Goal: Task Accomplishment & Management: Manage account settings

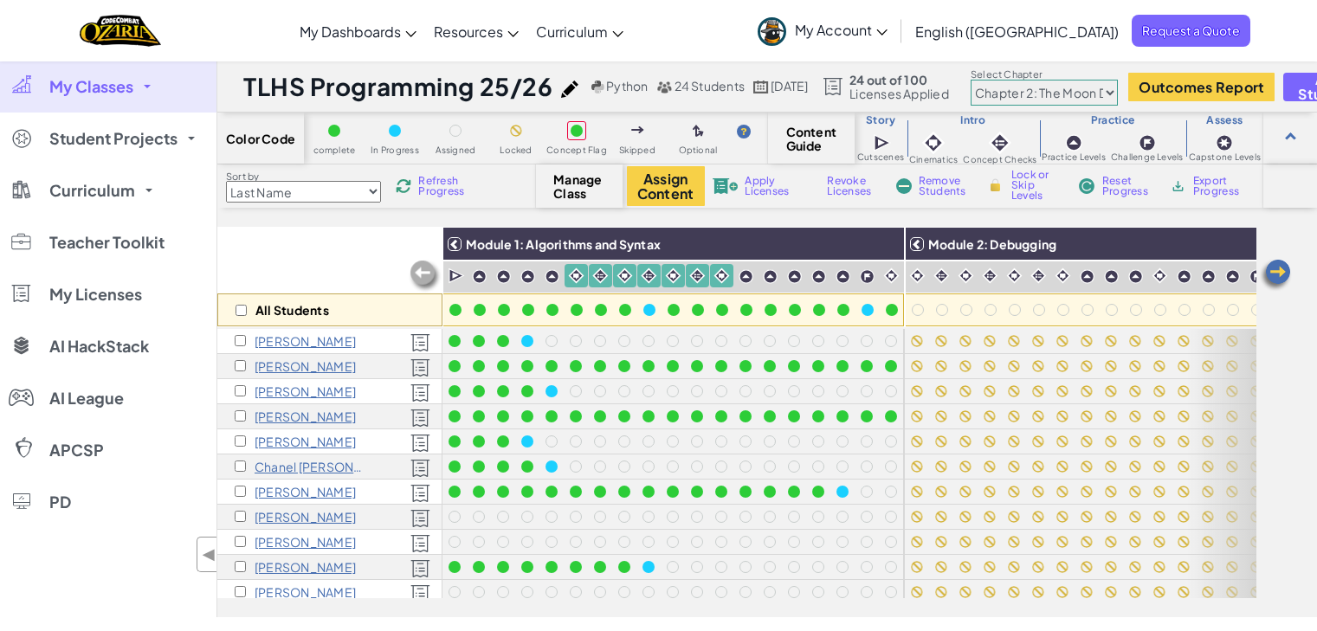
select select "5d8a57abe8919b28d5113af1"
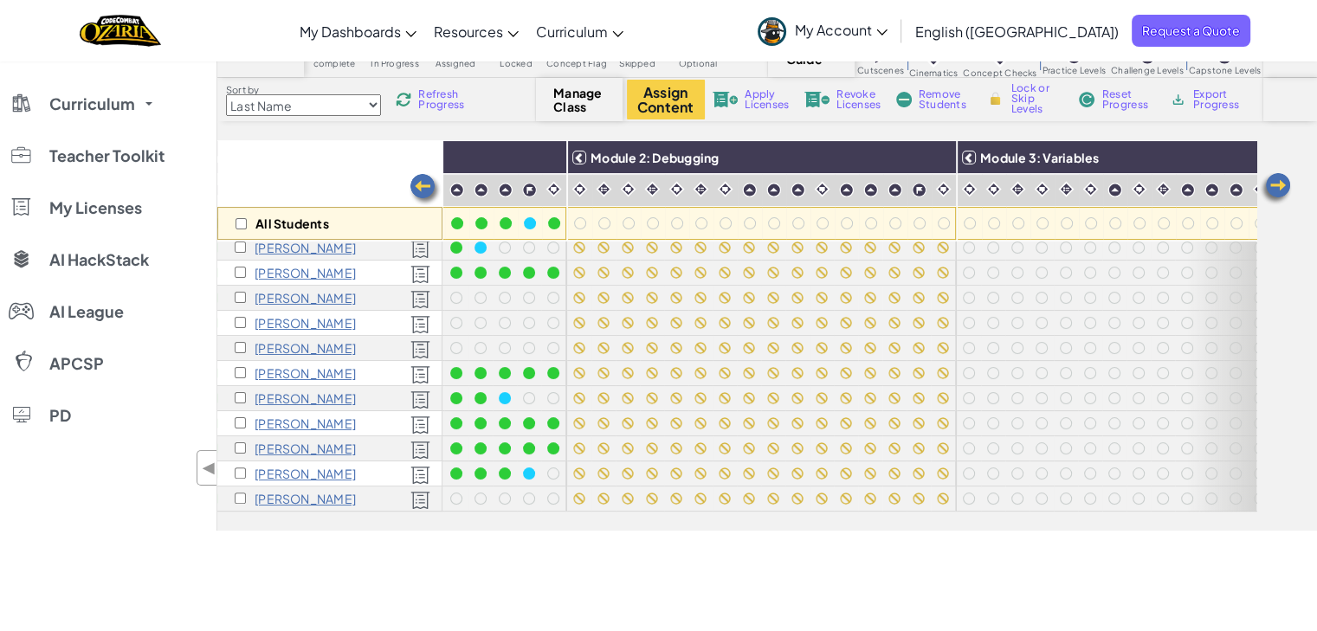
scroll to position [345, 335]
click at [939, 158] on img at bounding box center [940, 158] width 30 height 26
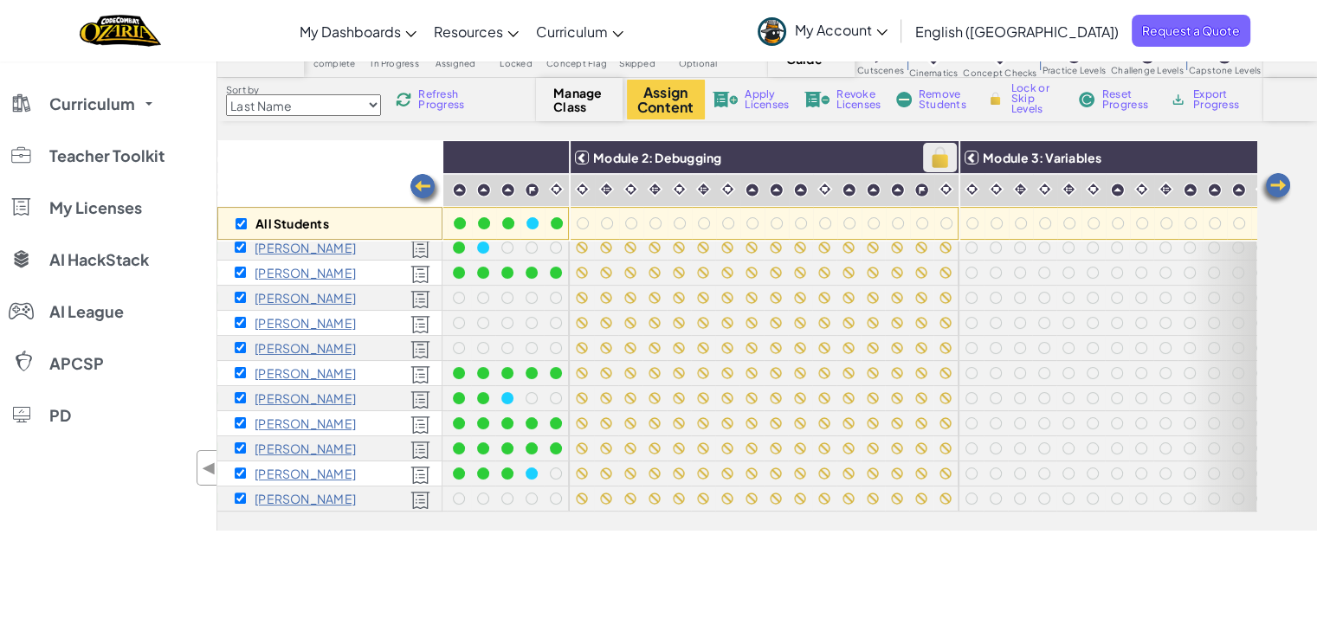
checkbox input "true"
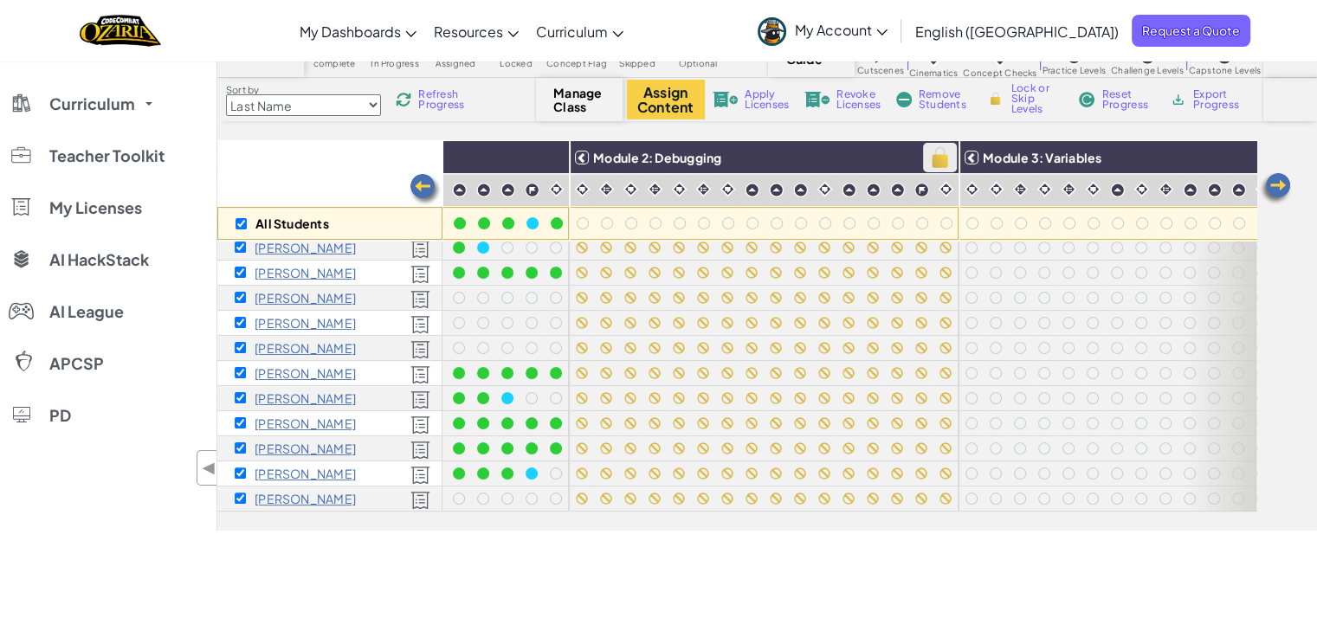
checkbox input "true"
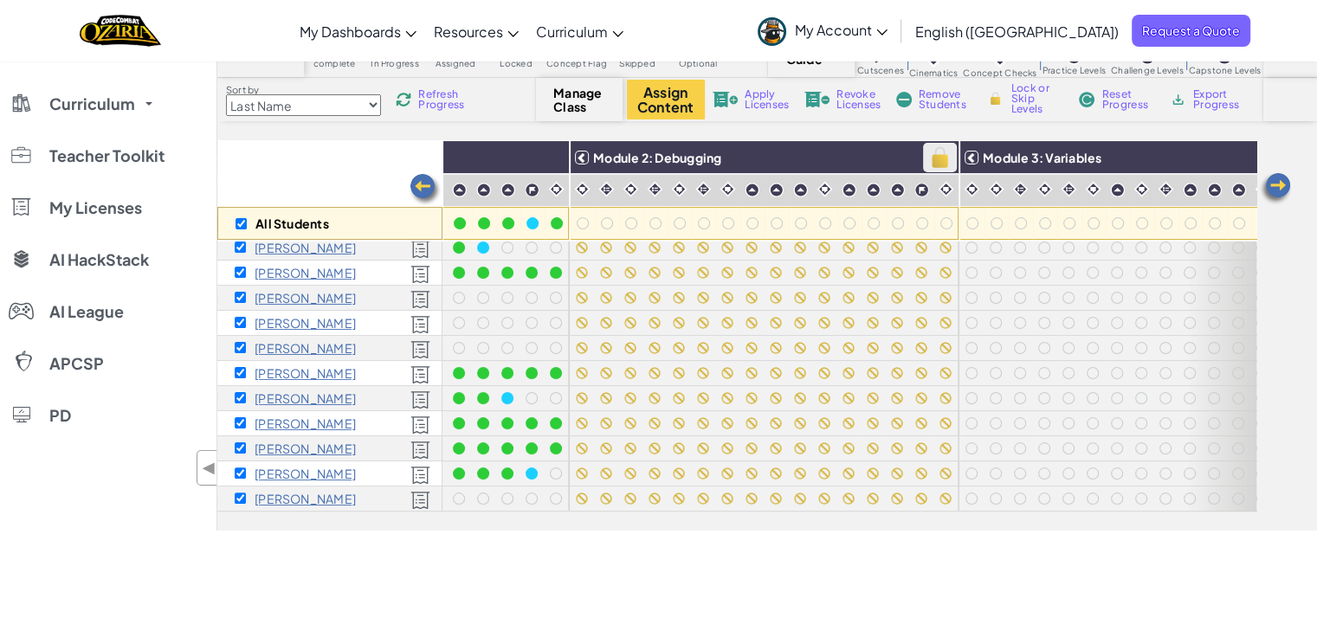
checkbox input "true"
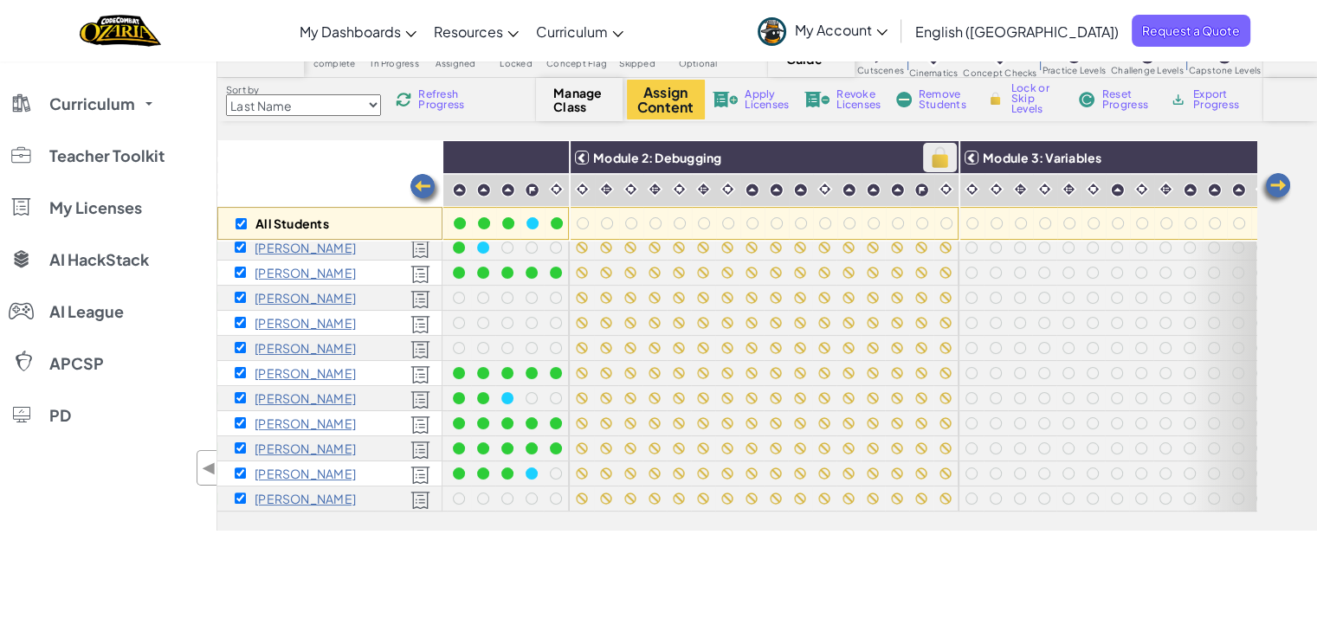
checkbox input "true"
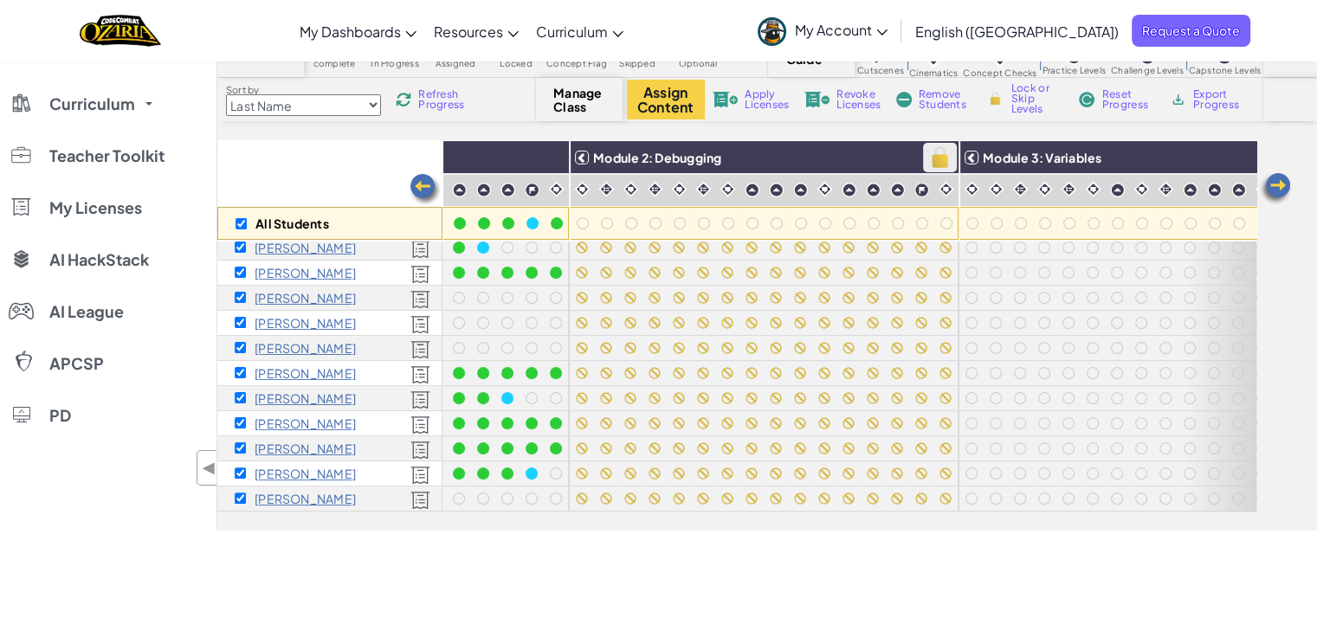
checkbox input "true"
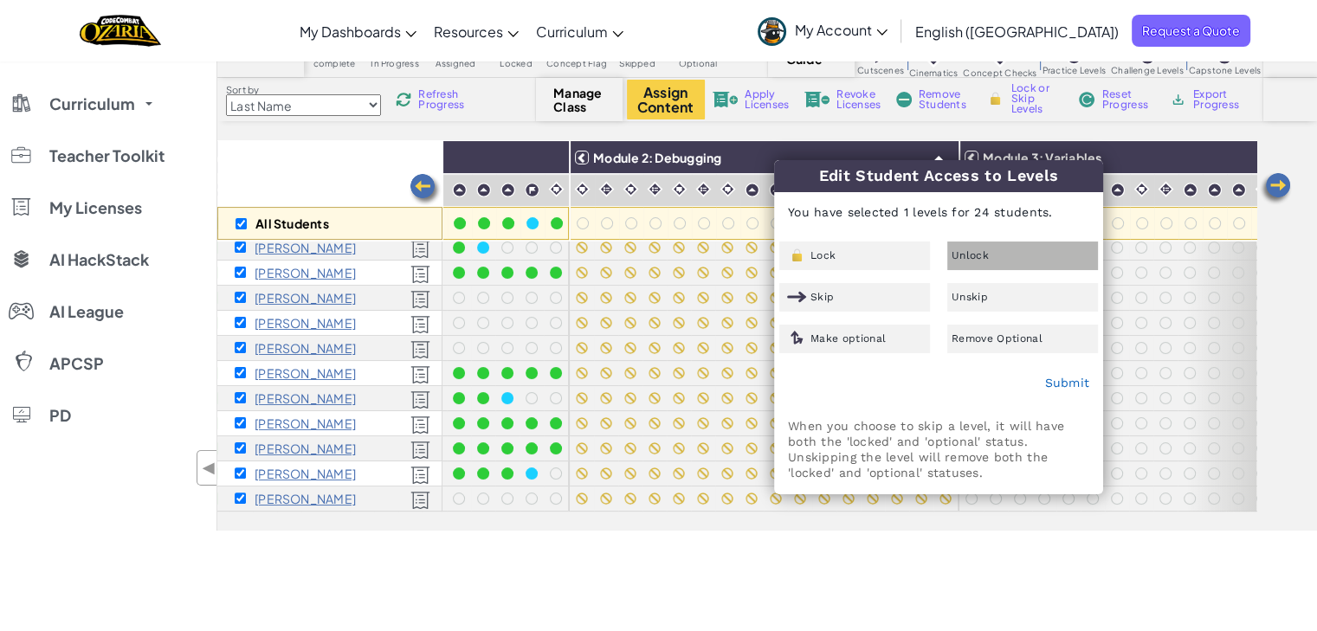
click at [991, 249] on div "Unlock" at bounding box center [1022, 256] width 151 height 29
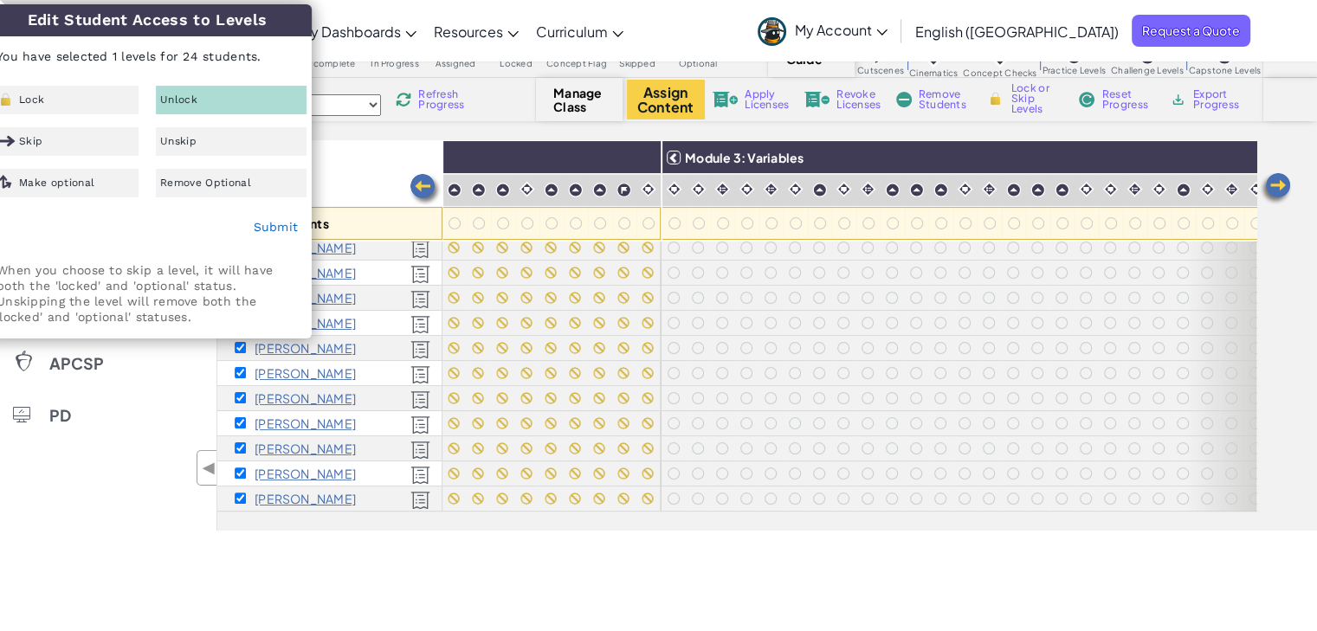
scroll to position [345, 655]
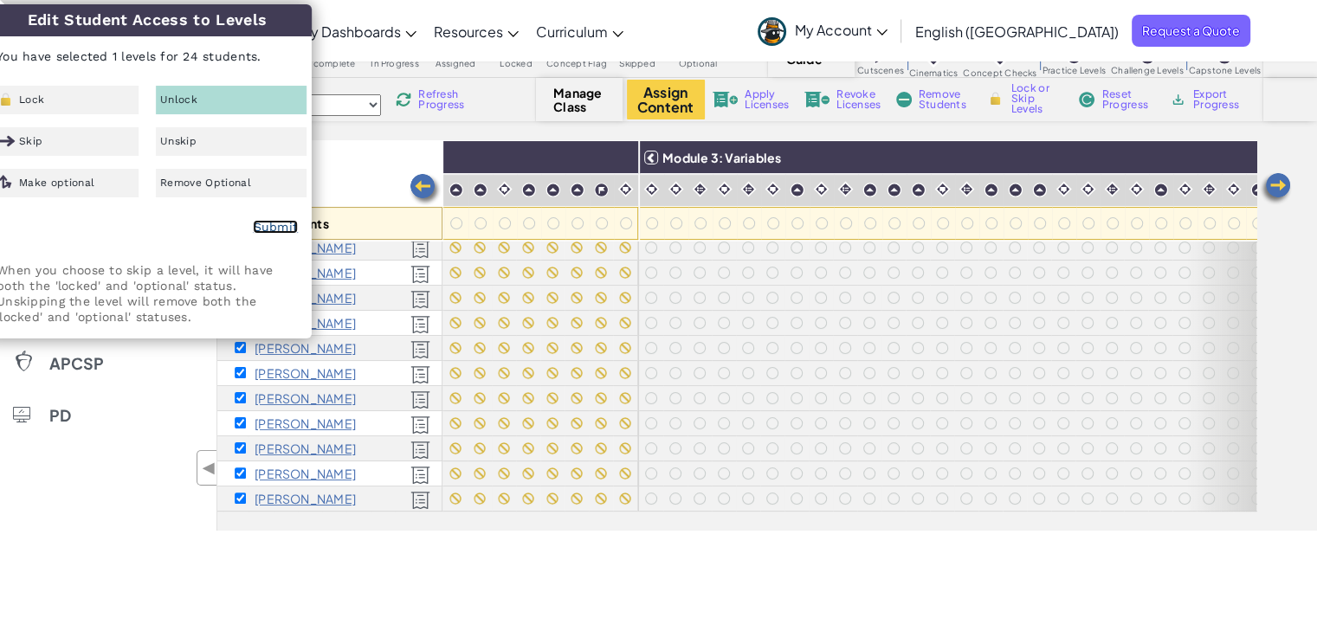
click at [258, 225] on link "Submit" at bounding box center [275, 227] width 45 height 14
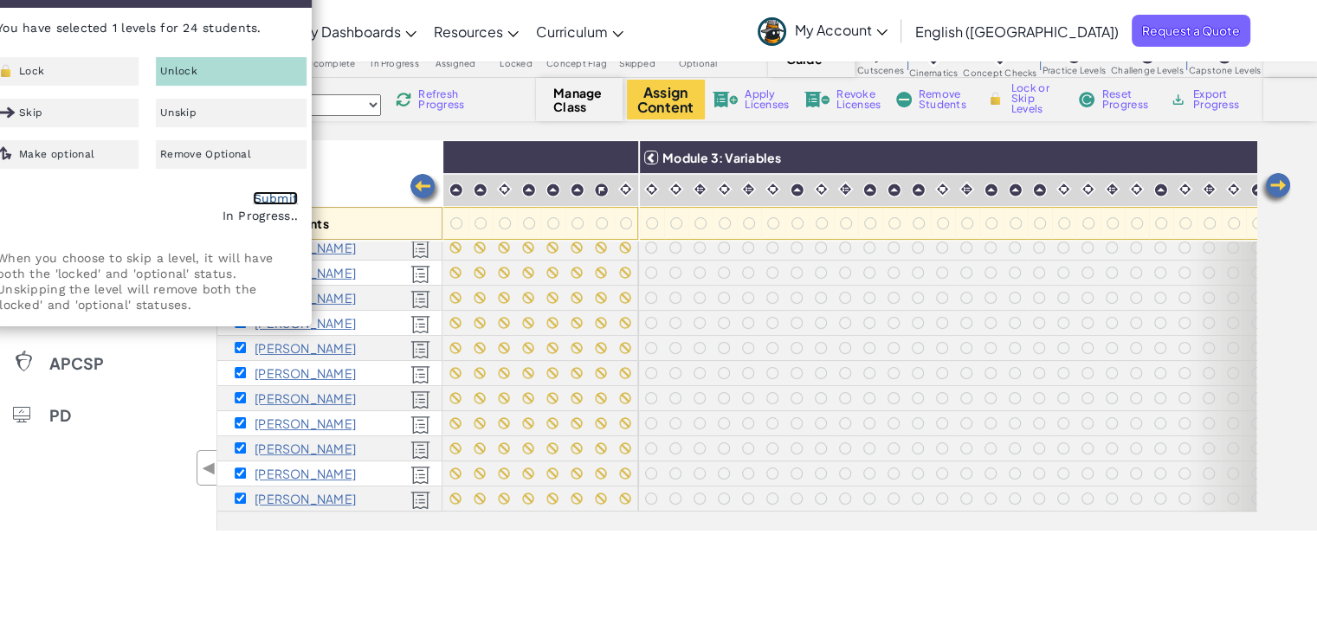
scroll to position [0, 0]
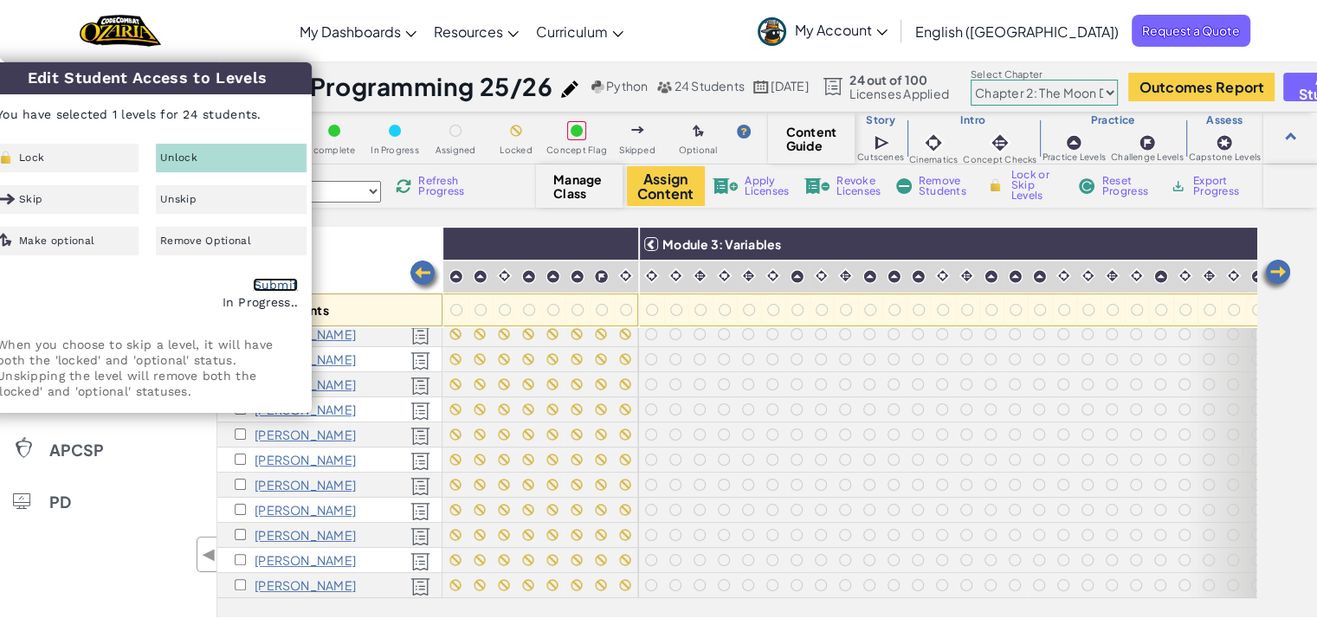
checkbox input "false"
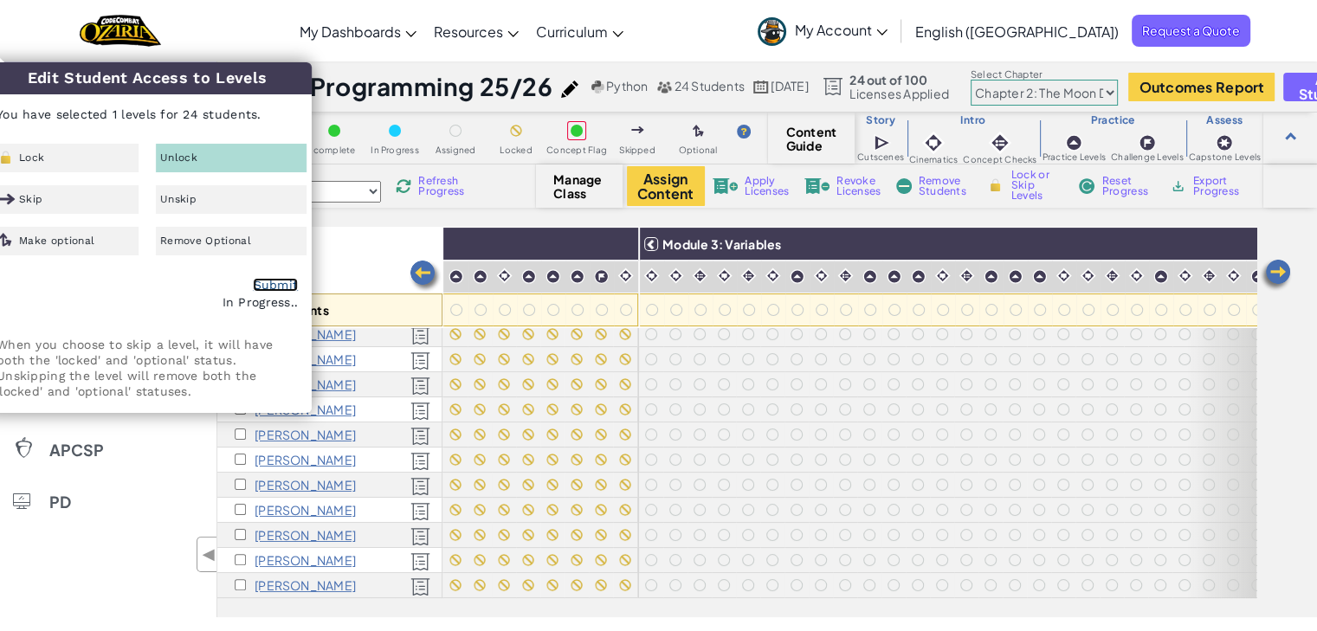
checkbox input "false"
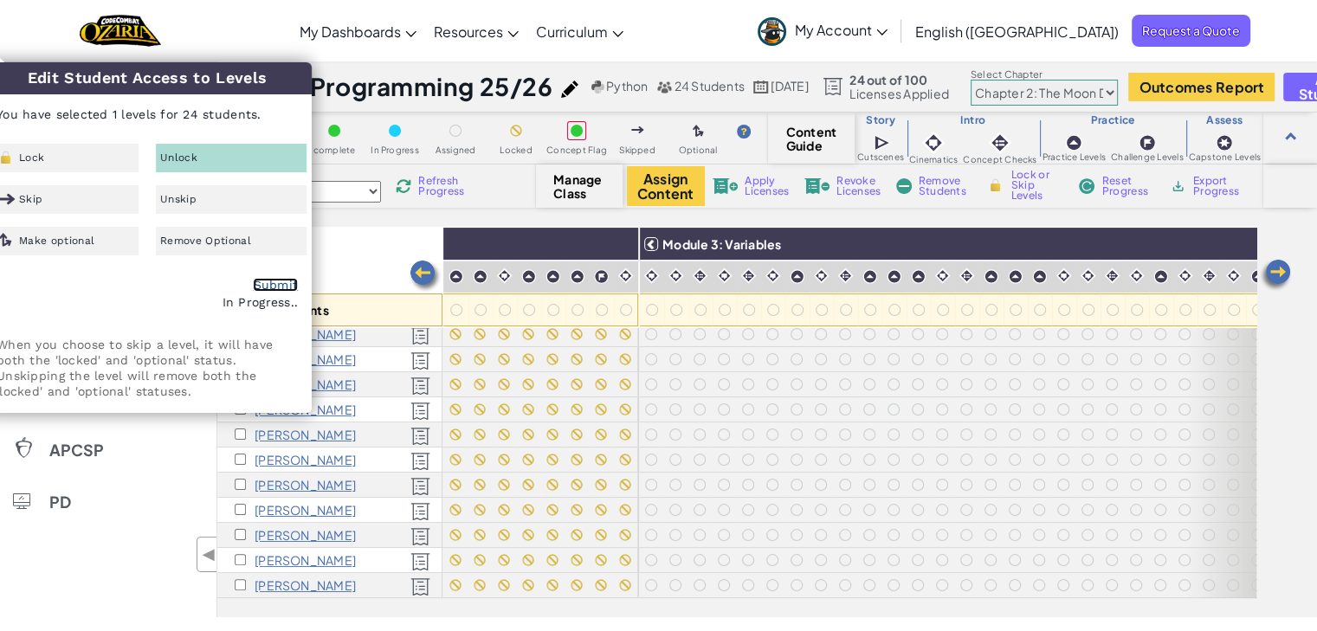
checkbox input "false"
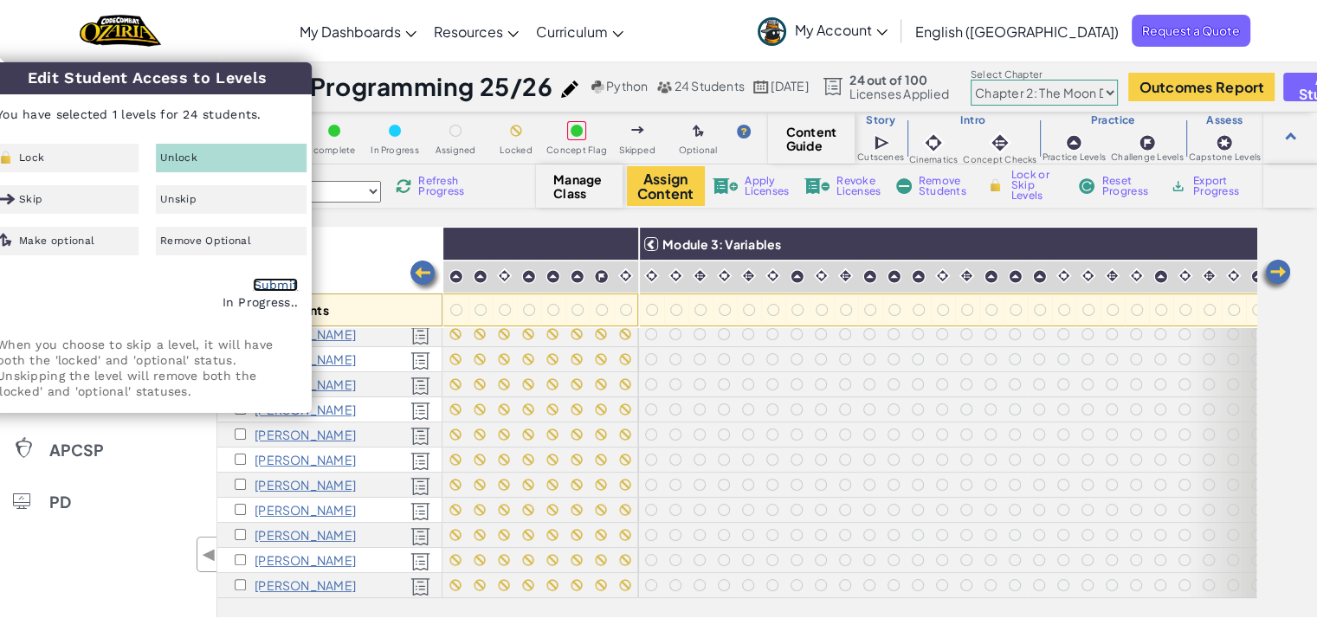
checkbox input "false"
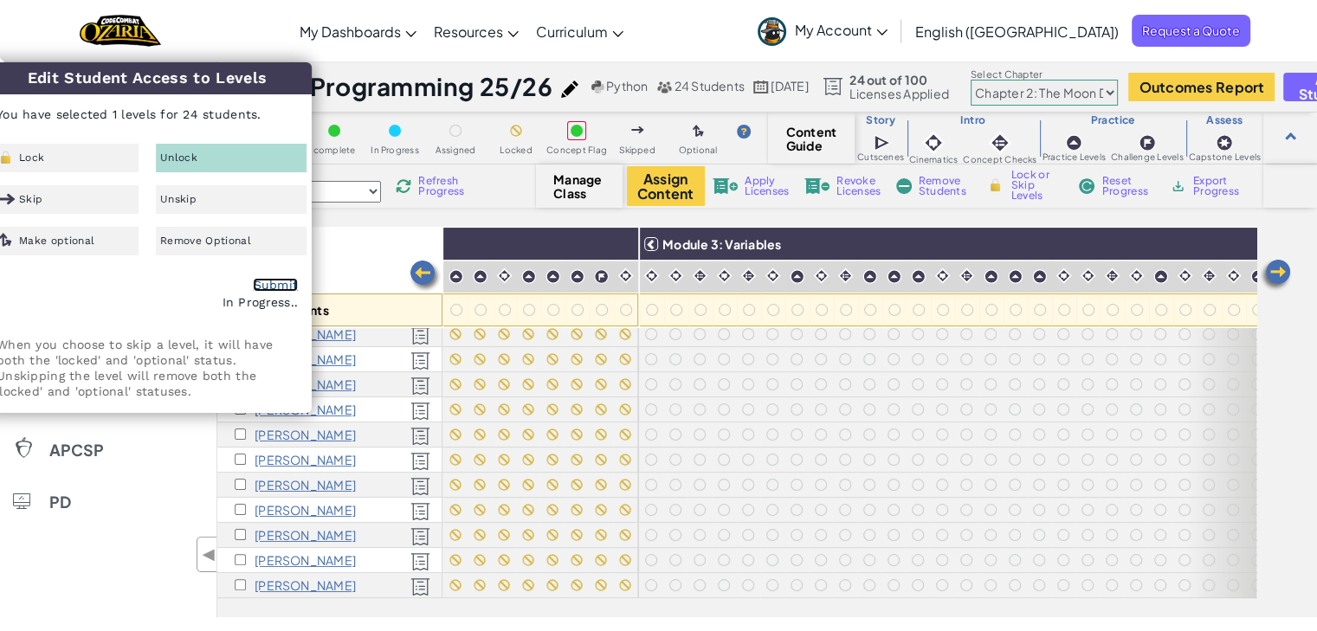
checkbox input "false"
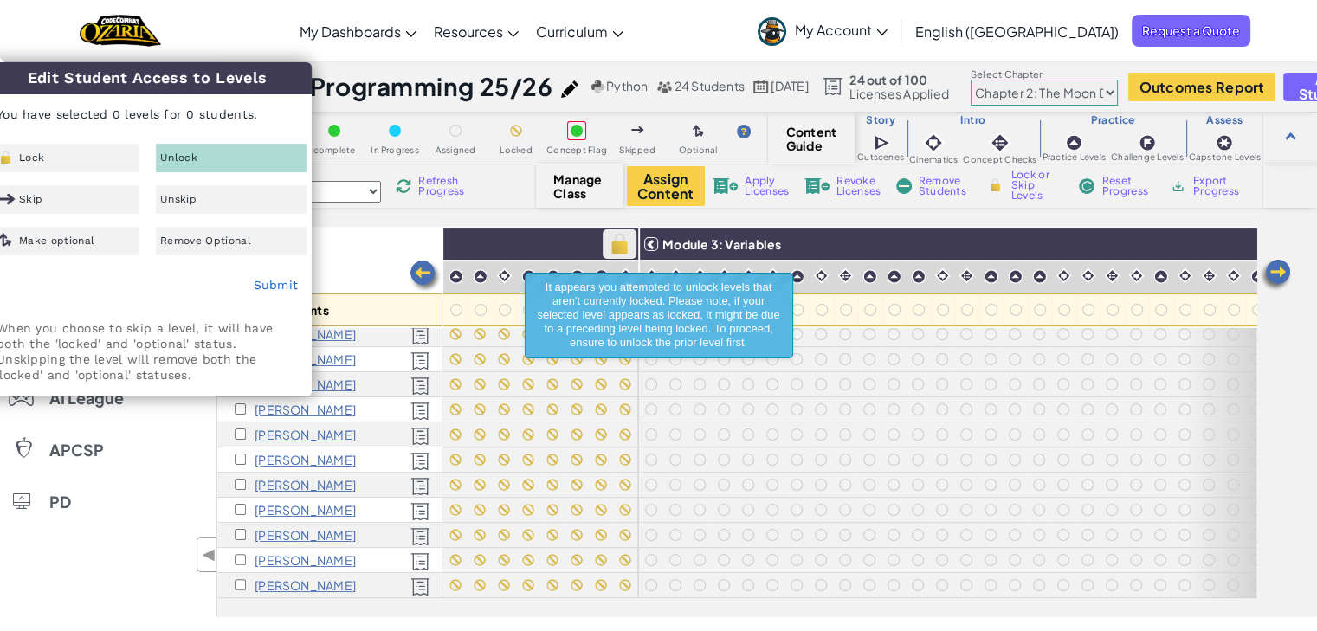
click at [621, 240] on img at bounding box center [619, 244] width 30 height 26
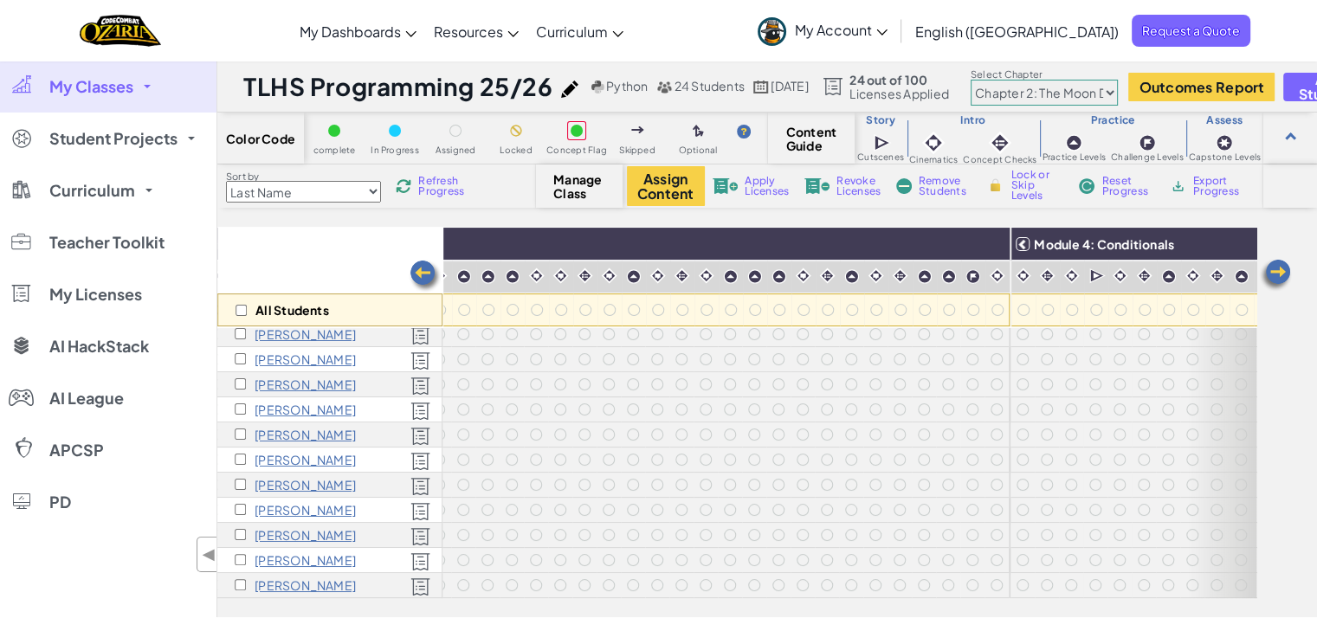
scroll to position [345, 1216]
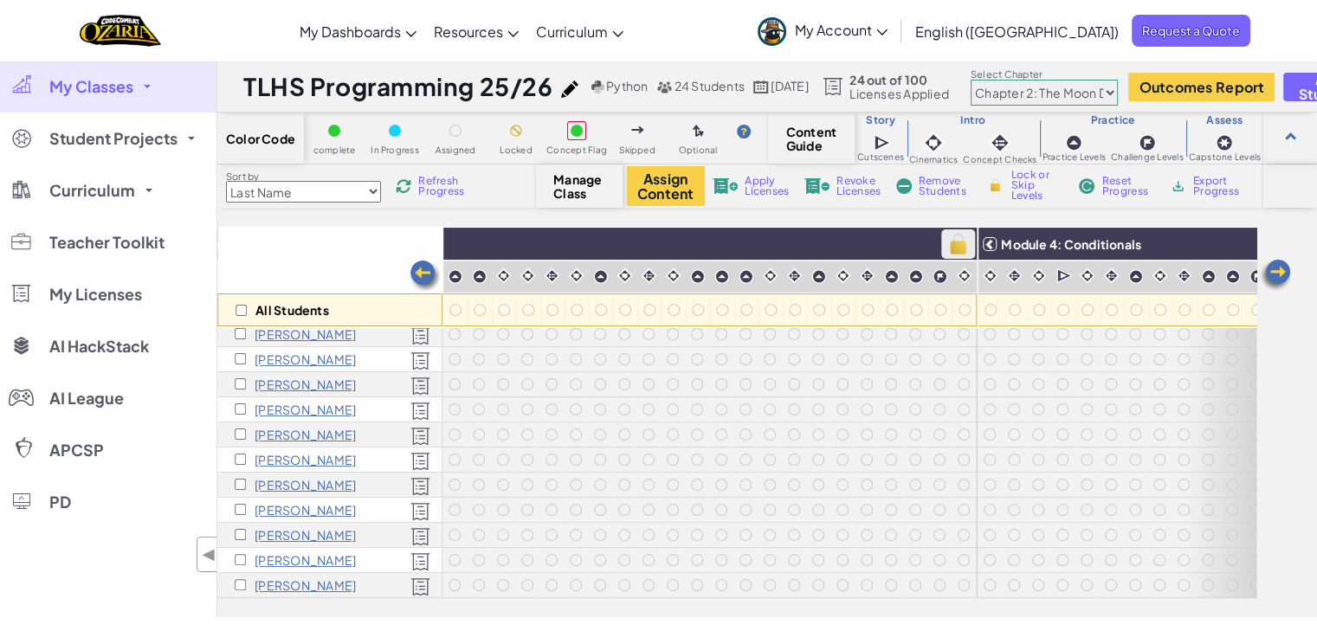
click at [954, 237] on img at bounding box center [958, 244] width 30 height 26
checkbox input "true"
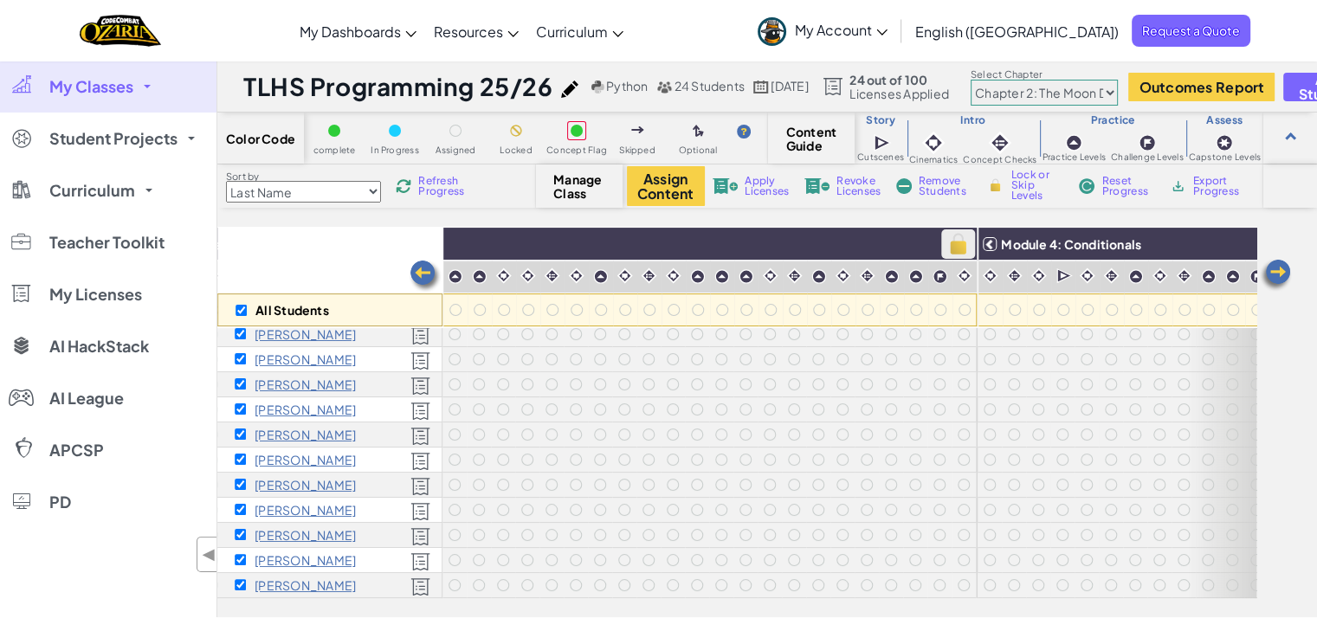
checkbox input "true"
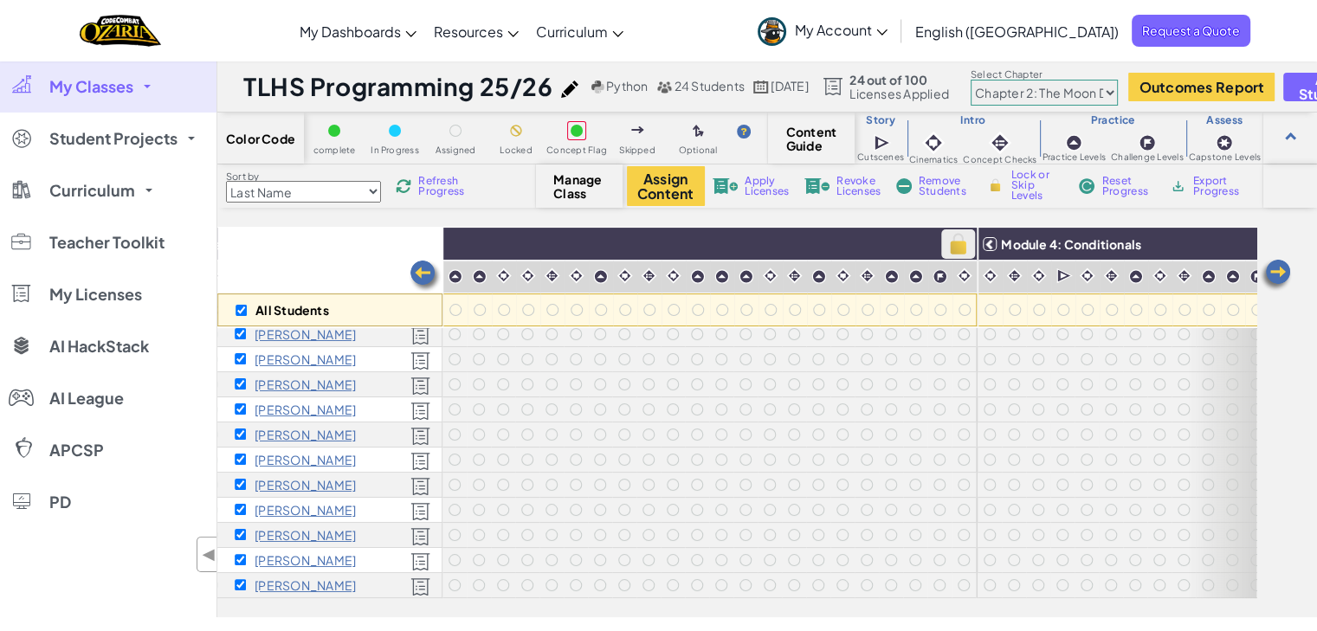
checkbox input "true"
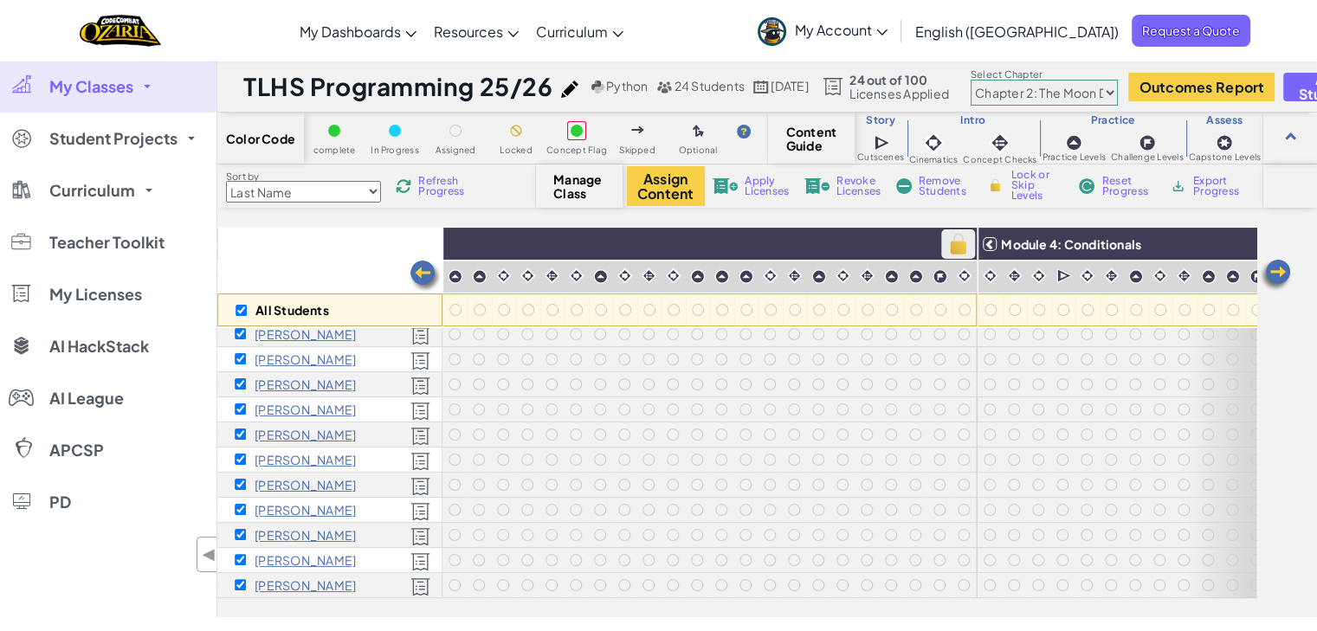
checkbox input "true"
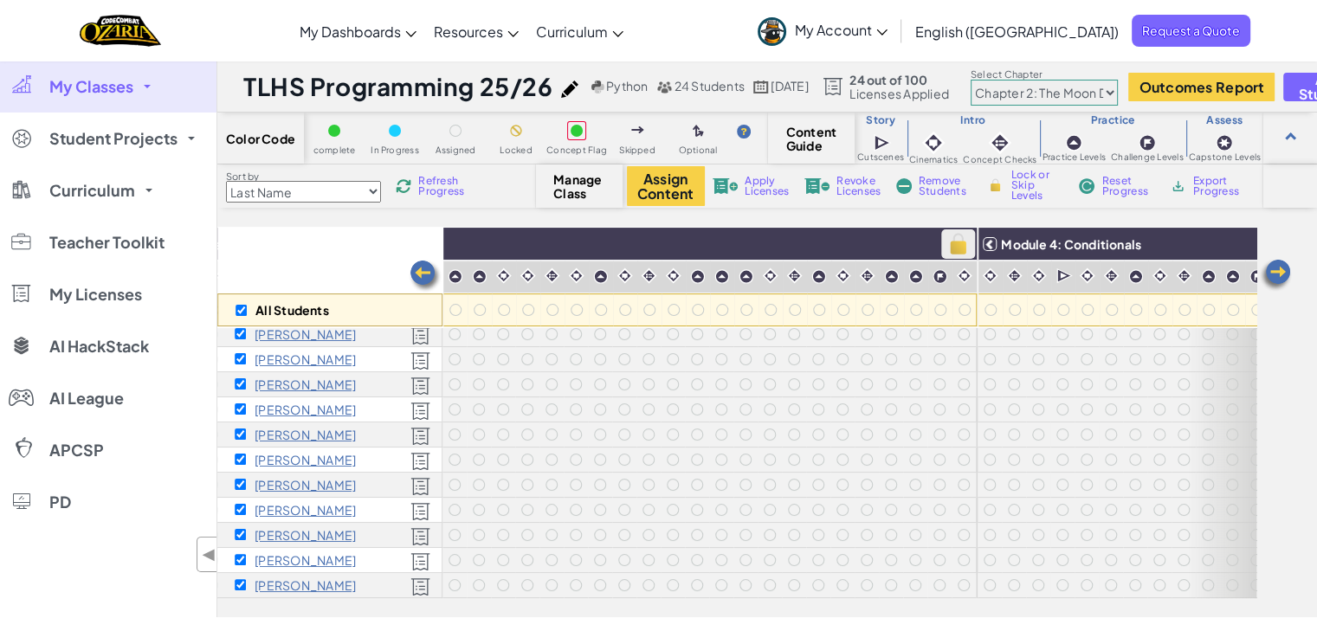
checkbox input "true"
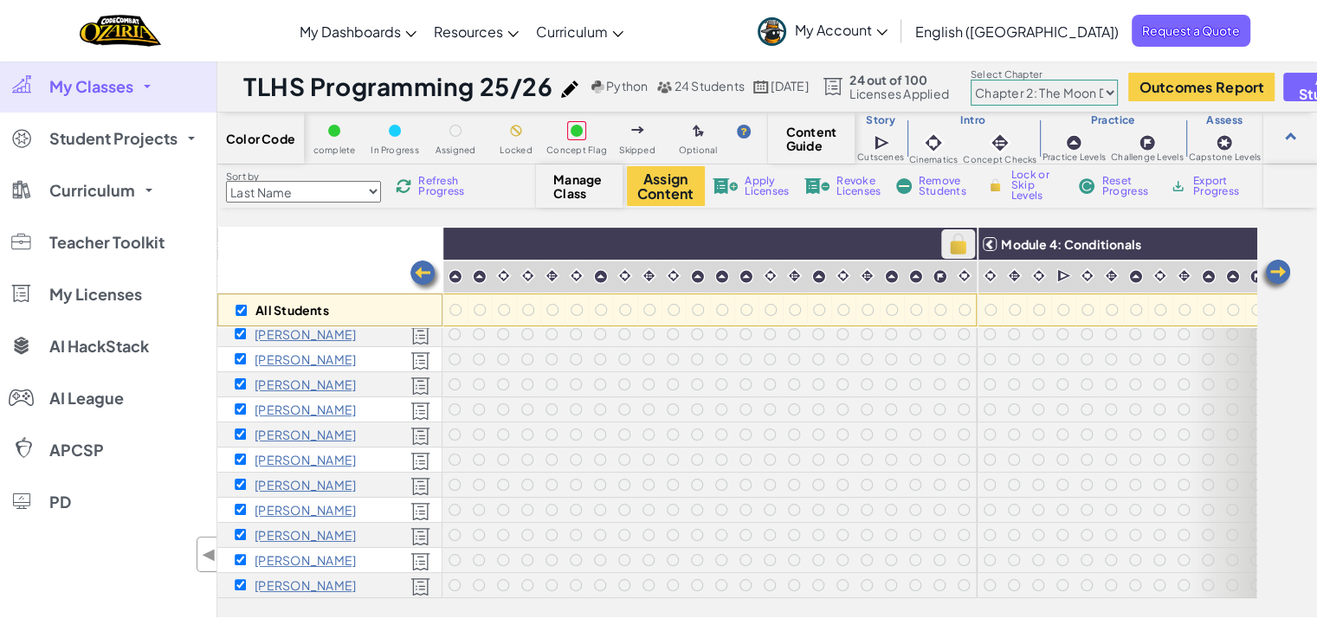
checkbox input "true"
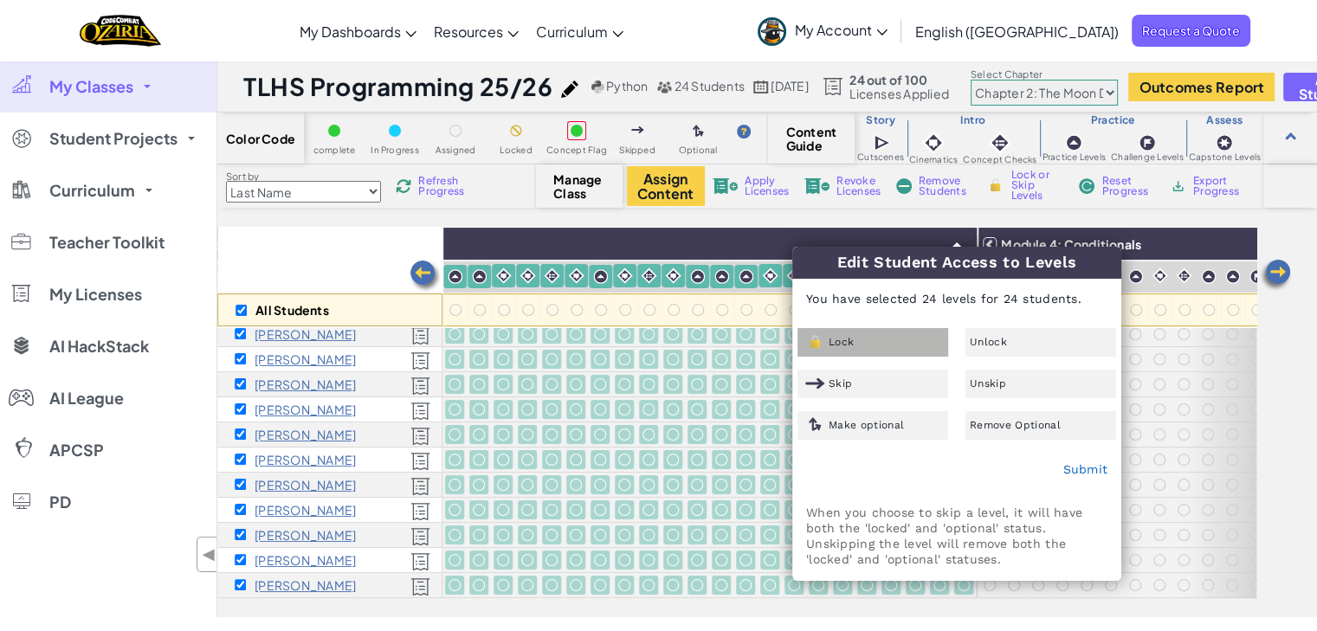
click at [875, 347] on div "Lock" at bounding box center [873, 342] width 151 height 29
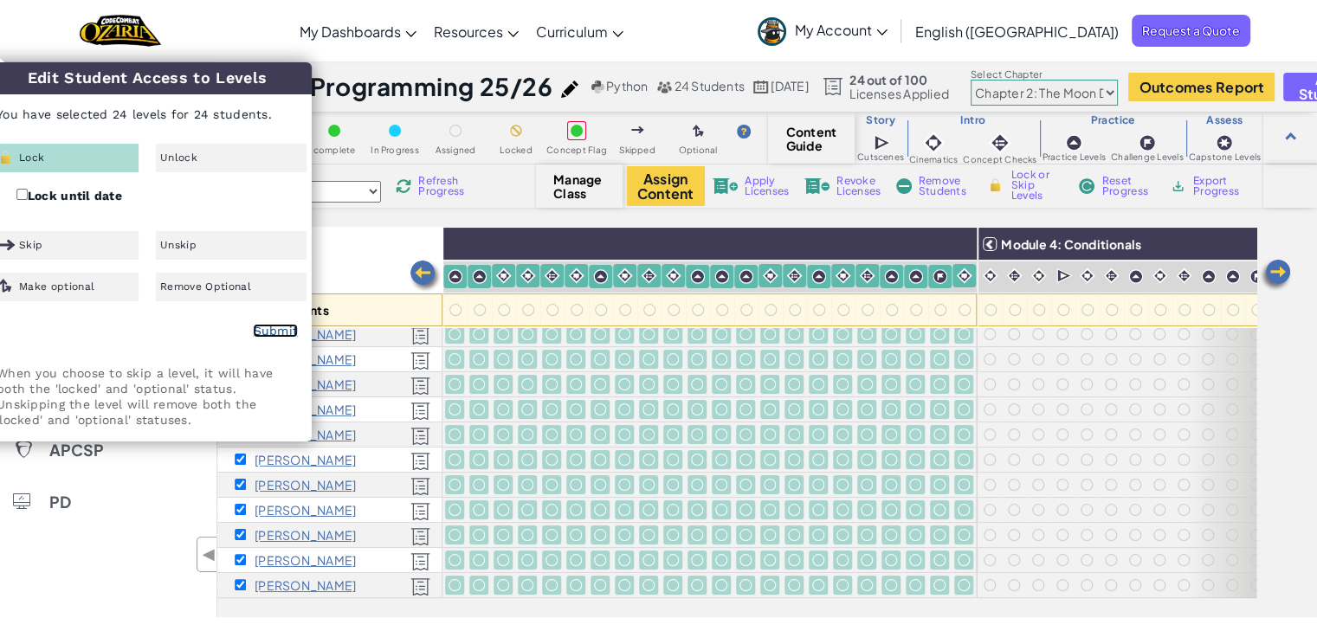
click at [272, 324] on link "Submit" at bounding box center [275, 331] width 45 height 14
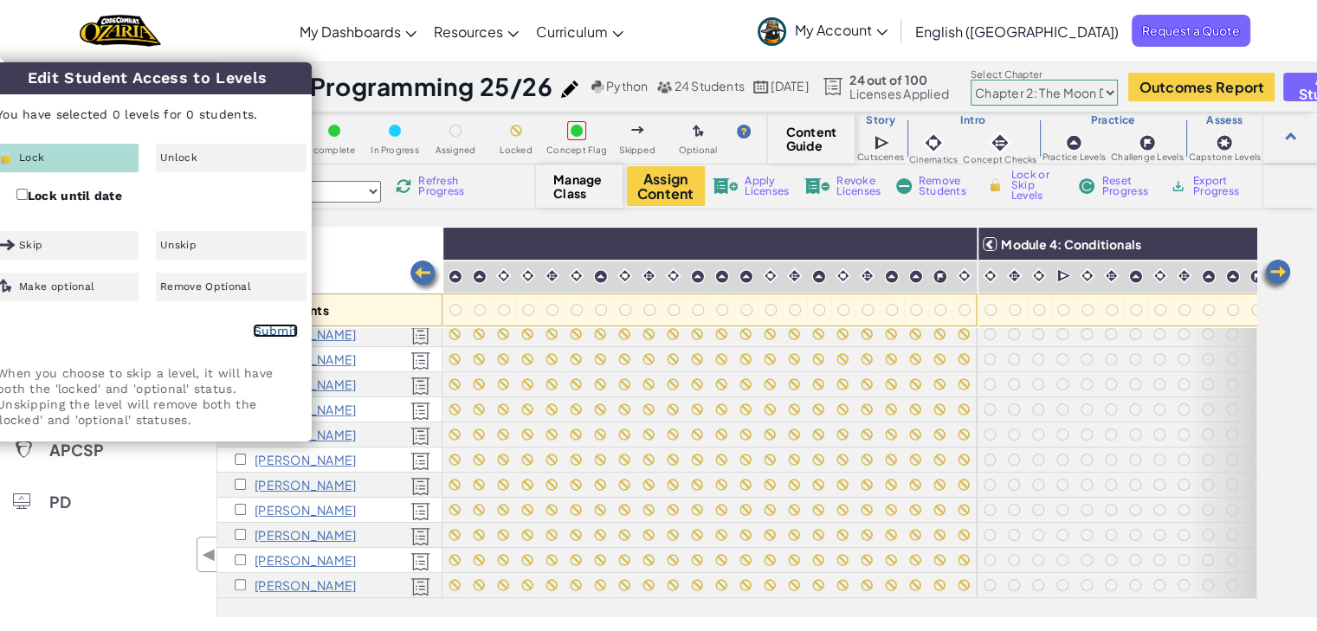
checkbox input "false"
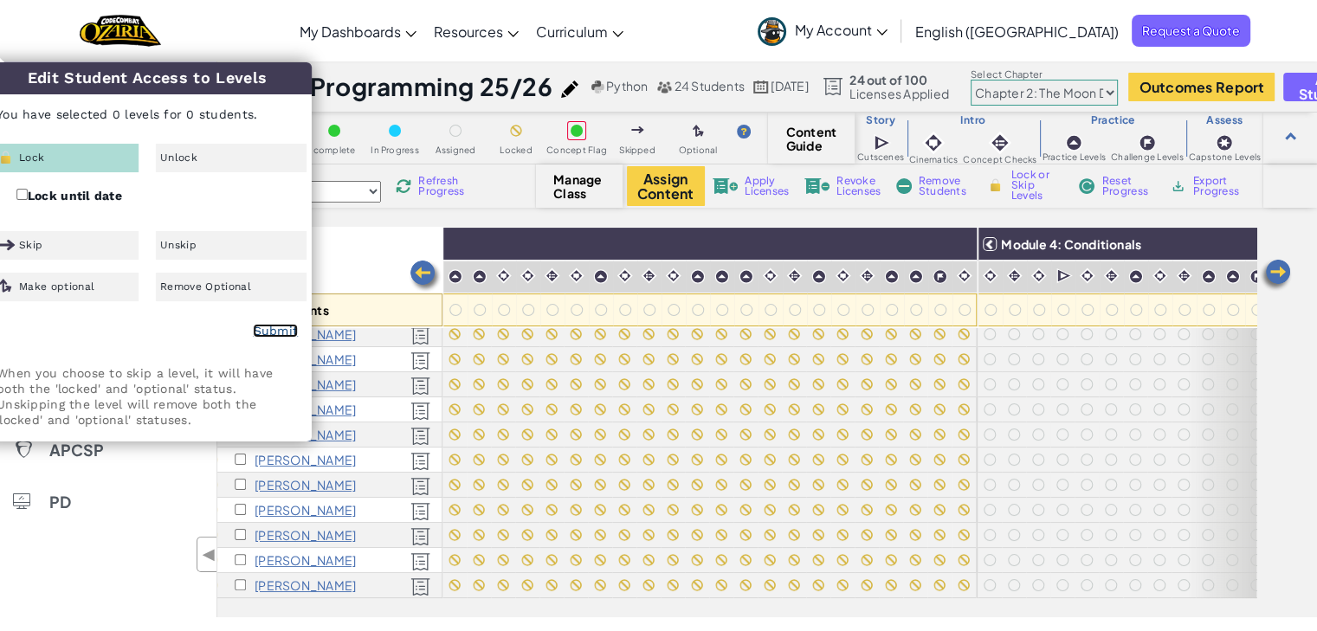
checkbox input "false"
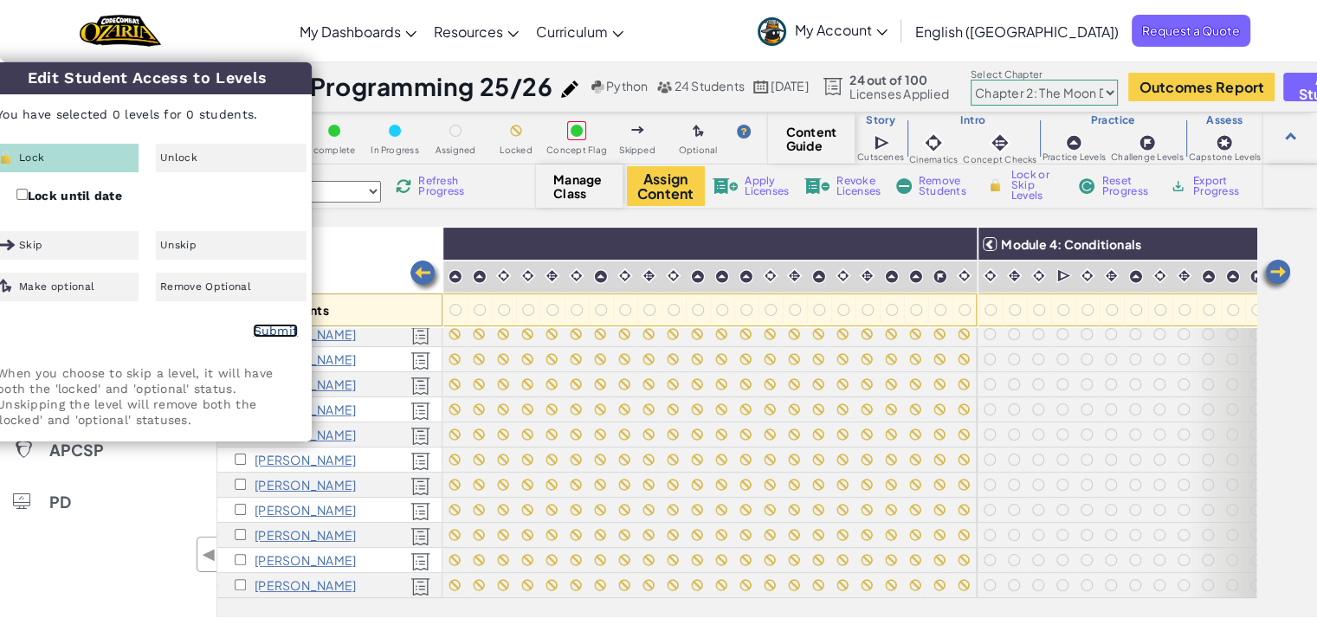
checkbox input "false"
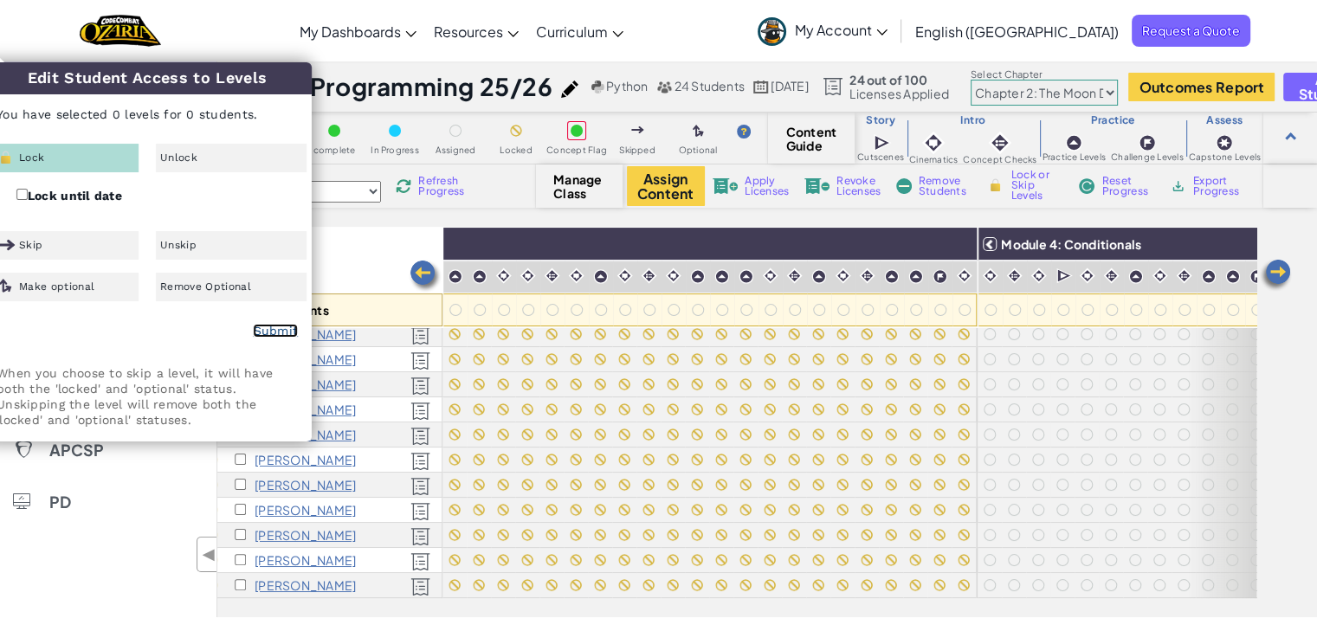
checkbox input "false"
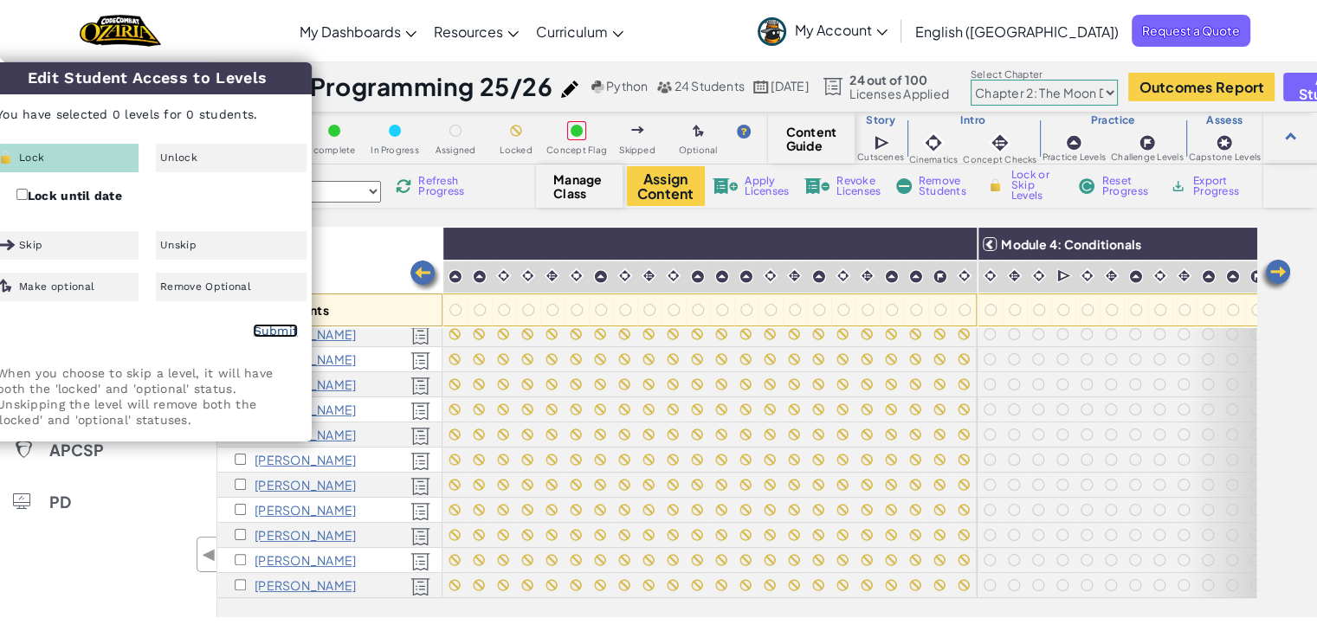
checkbox input "false"
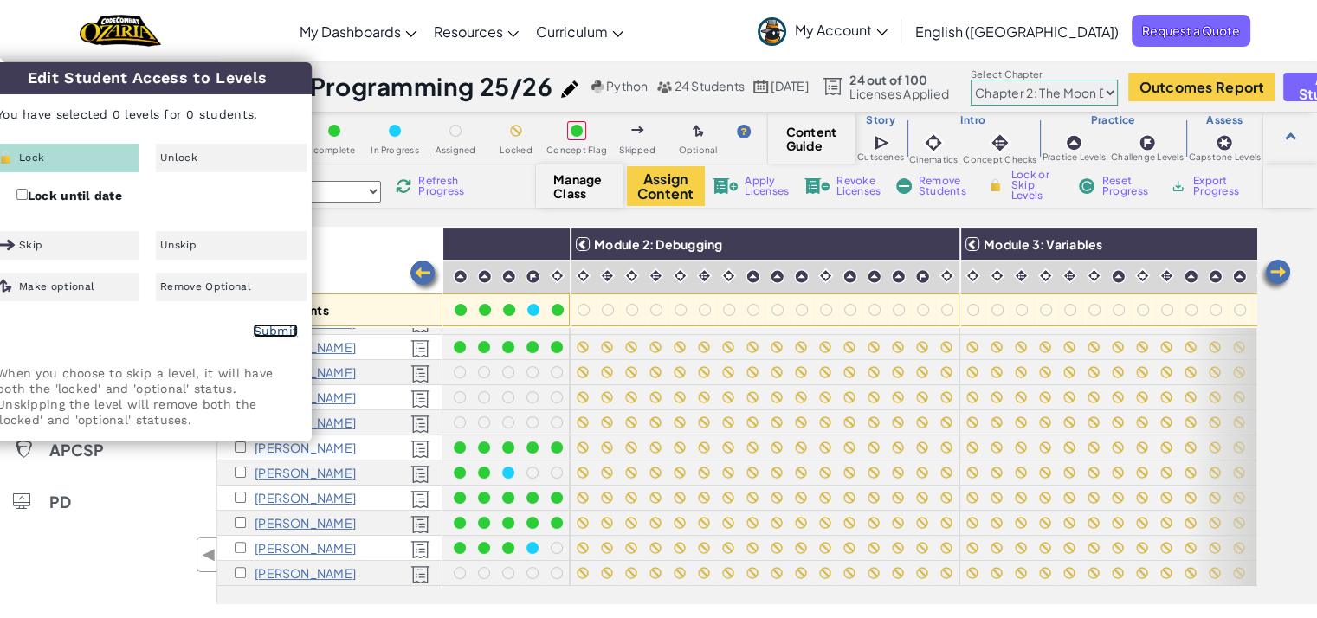
scroll to position [345, 306]
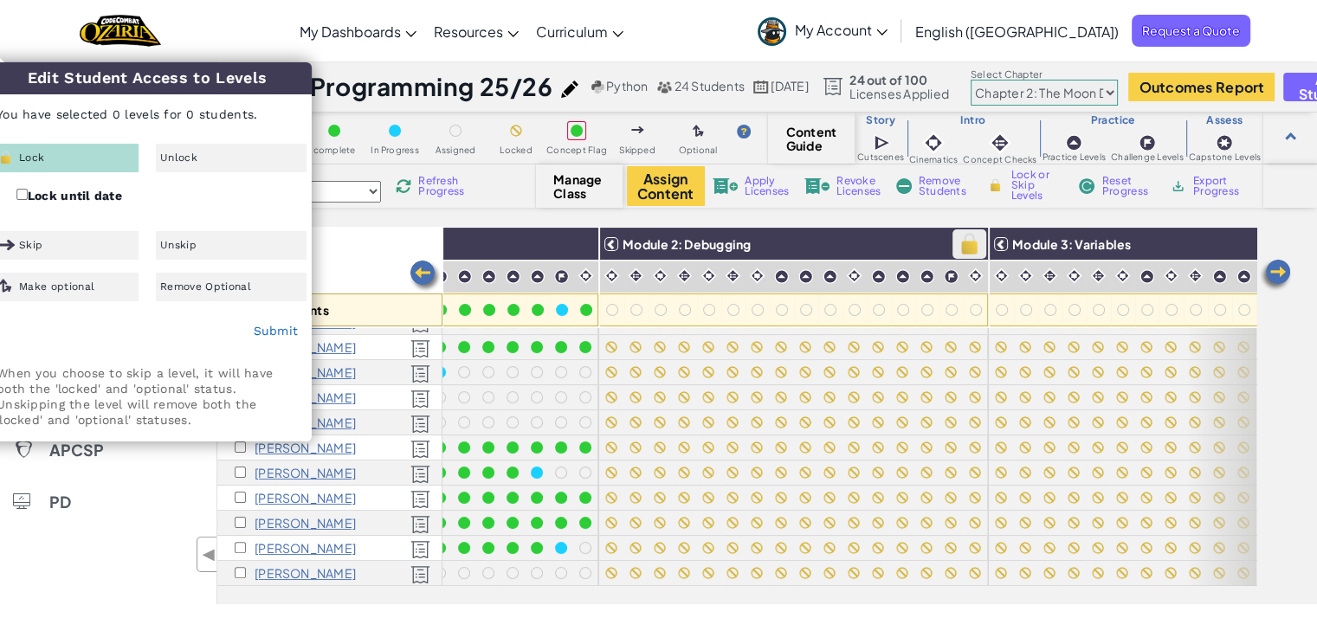
click at [971, 243] on img at bounding box center [969, 244] width 30 height 26
checkbox input "false"
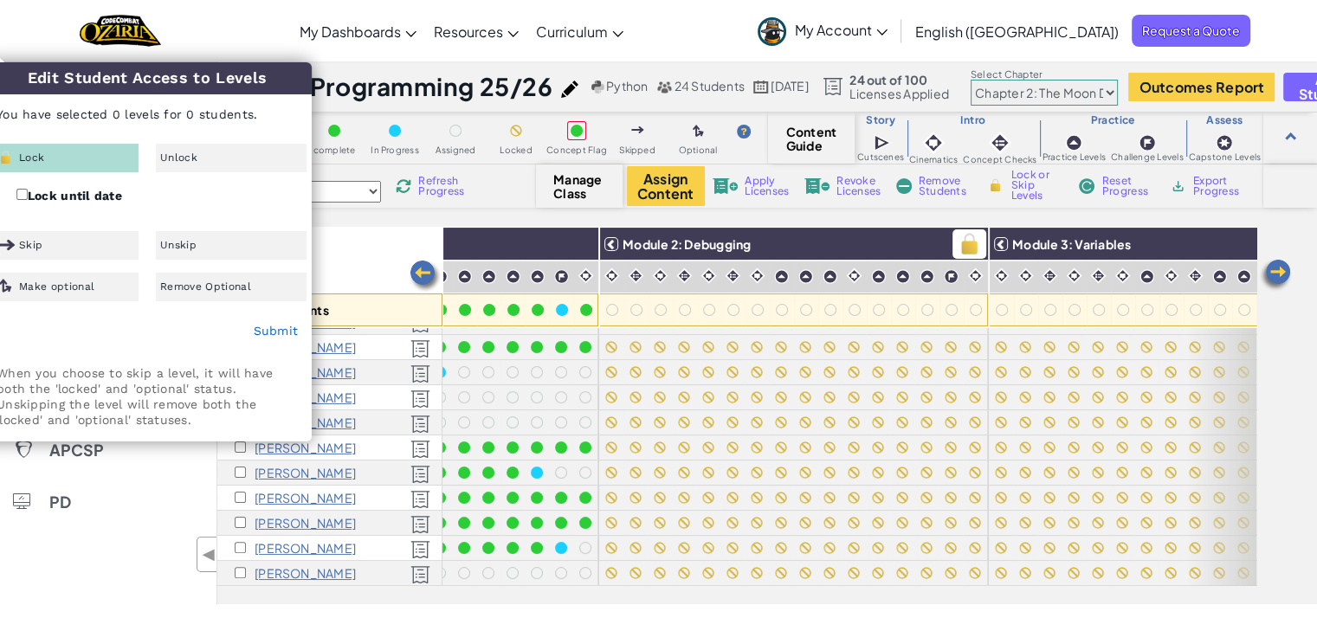
checkbox input "false"
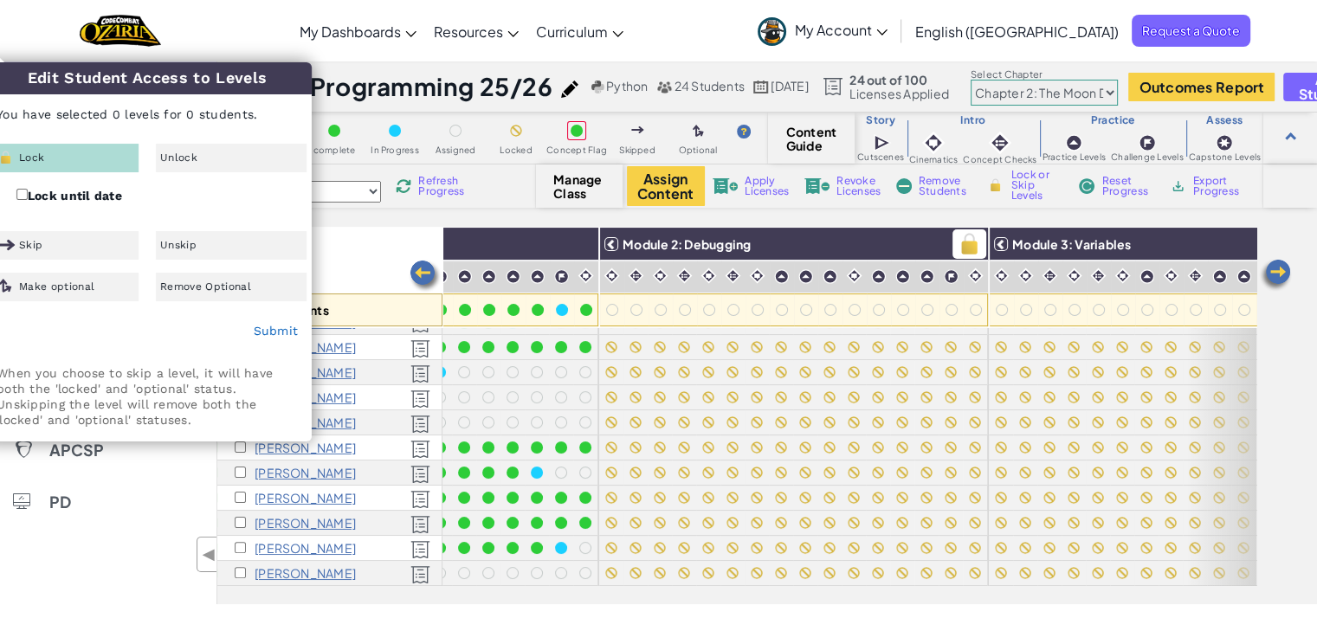
checkbox input "false"
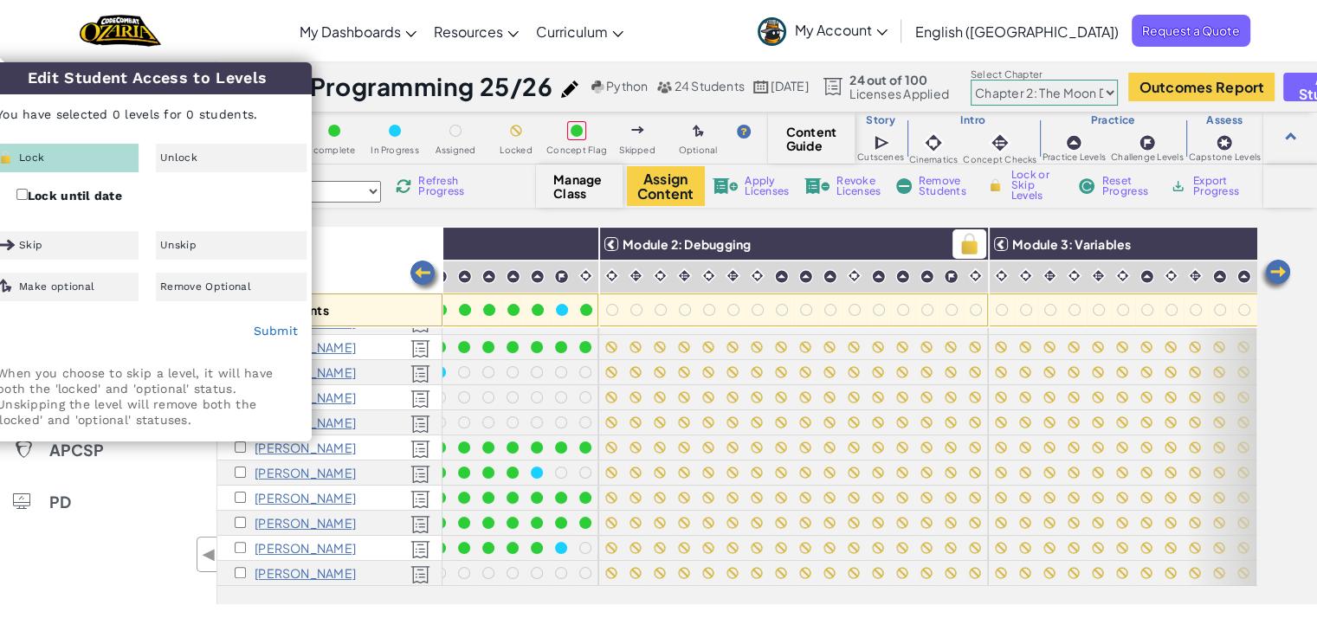
checkbox input "false"
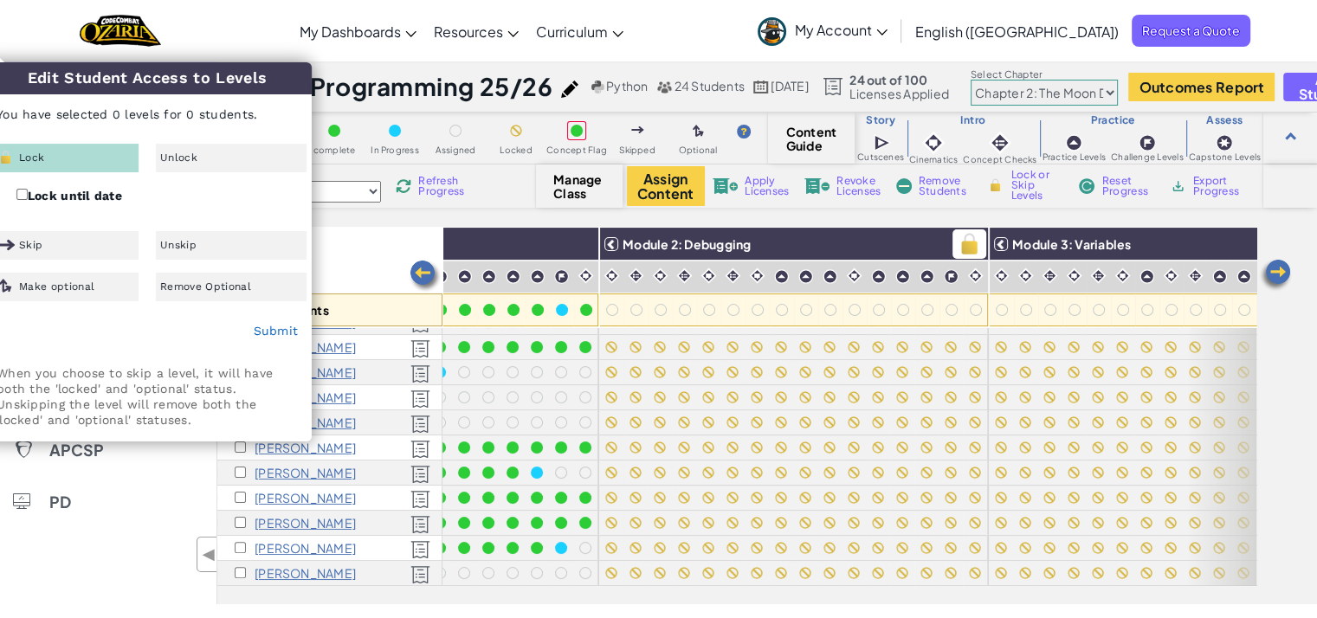
checkbox input "false"
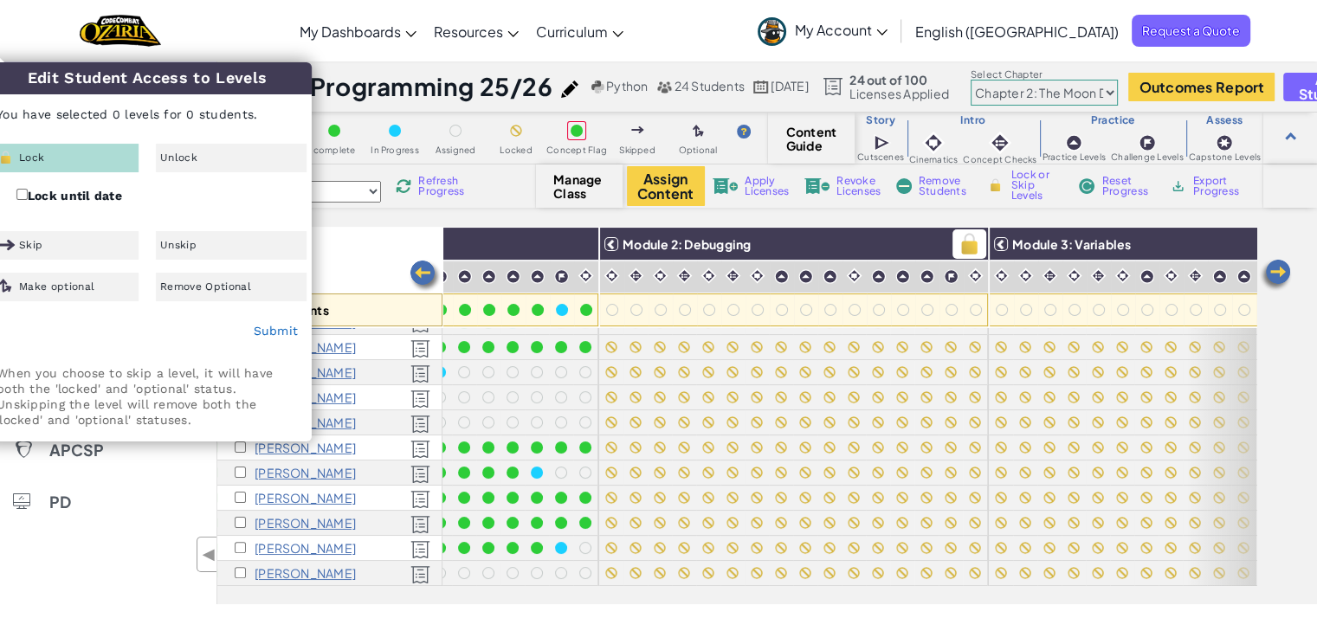
checkbox input "false"
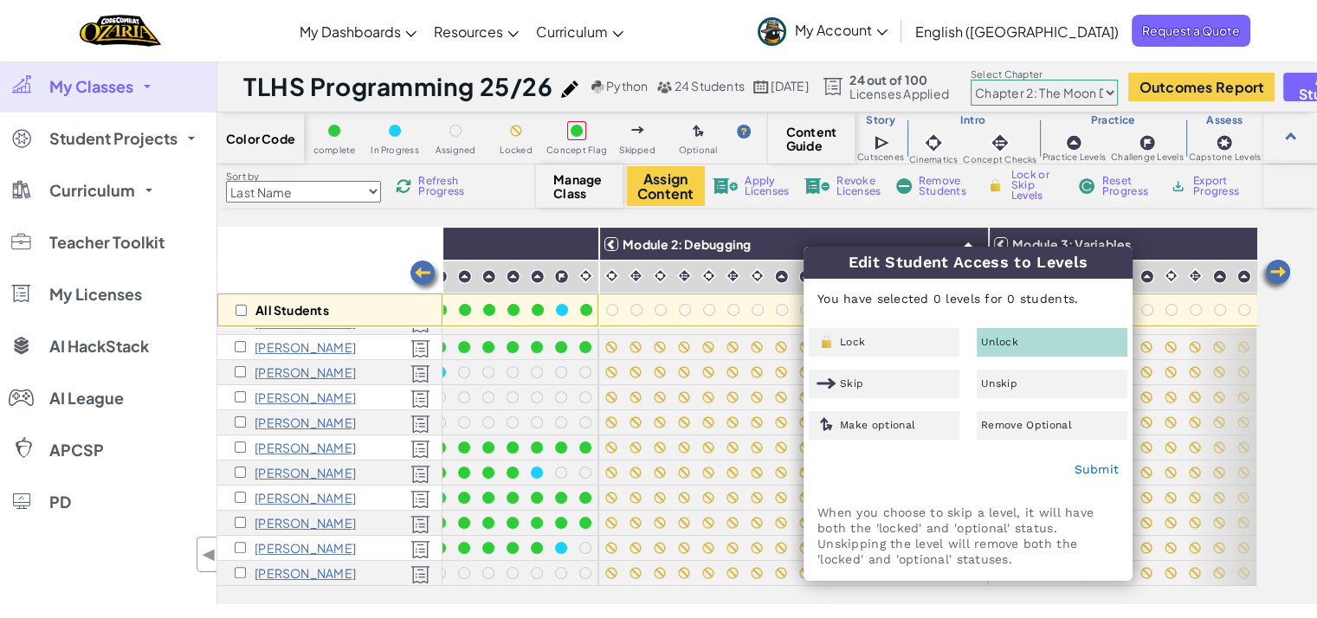
click at [1011, 338] on span "Unlock" at bounding box center [999, 342] width 37 height 10
click at [242, 315] on input "checkbox" at bounding box center [241, 310] width 11 height 11
checkbox input "false"
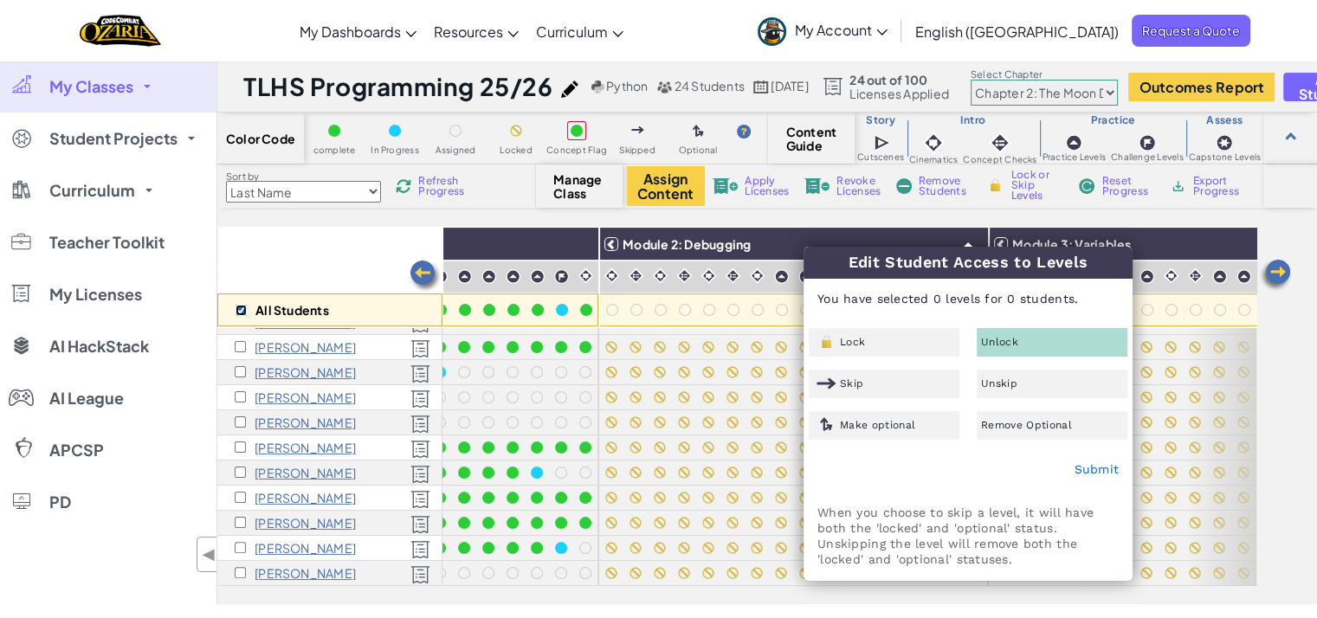
checkbox input "false"
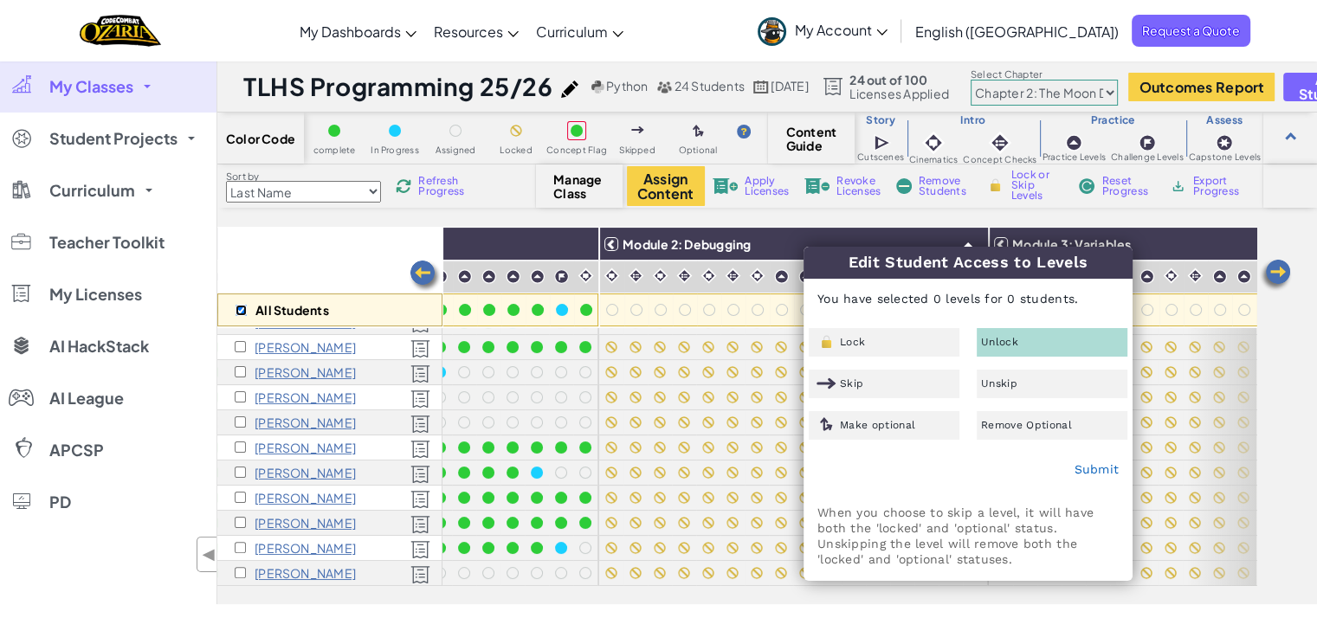
checkbox input "false"
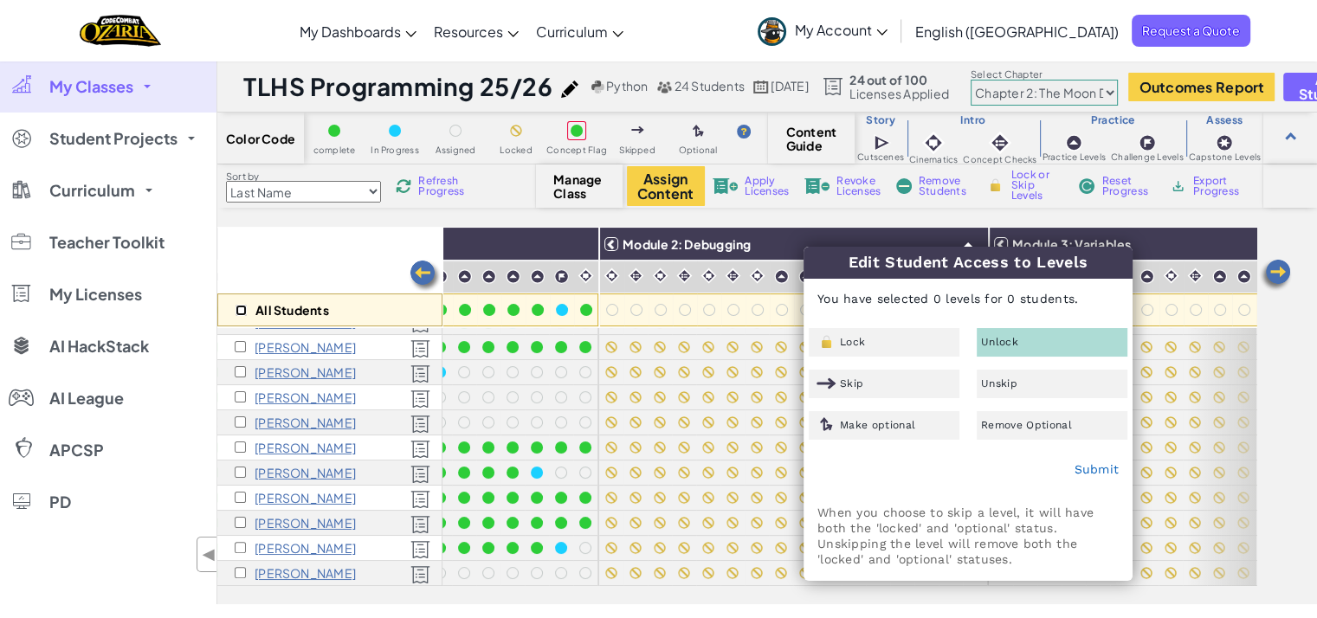
checkbox input "false"
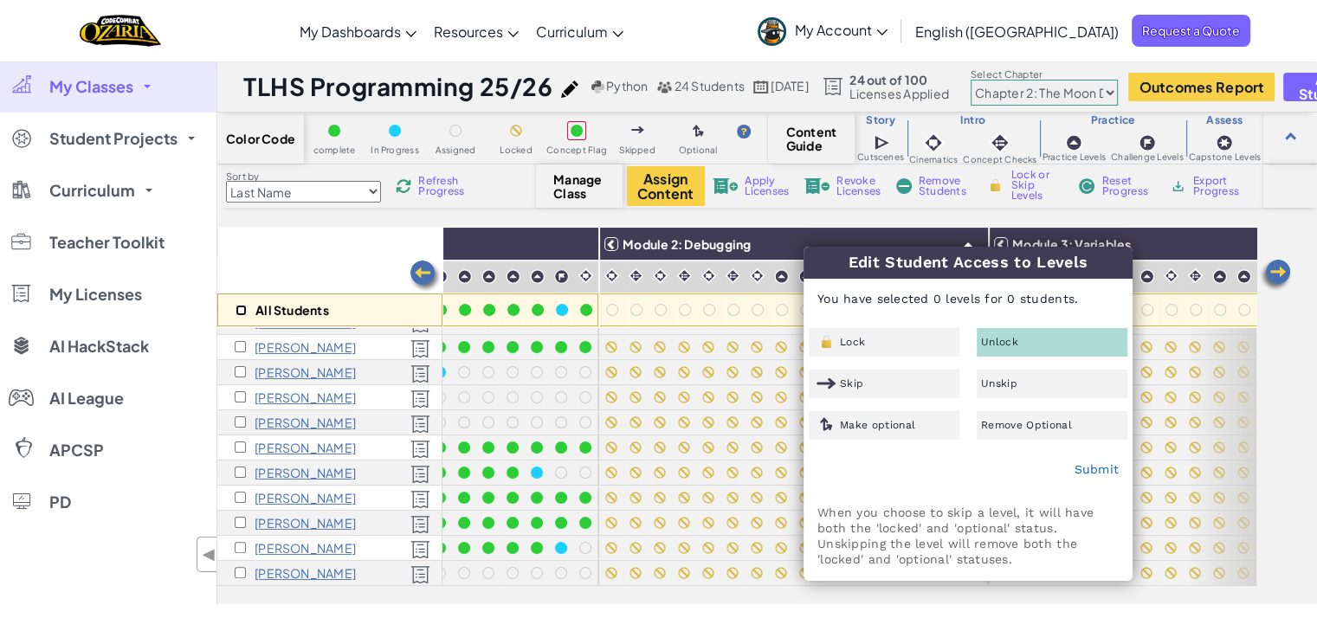
checkbox input "false"
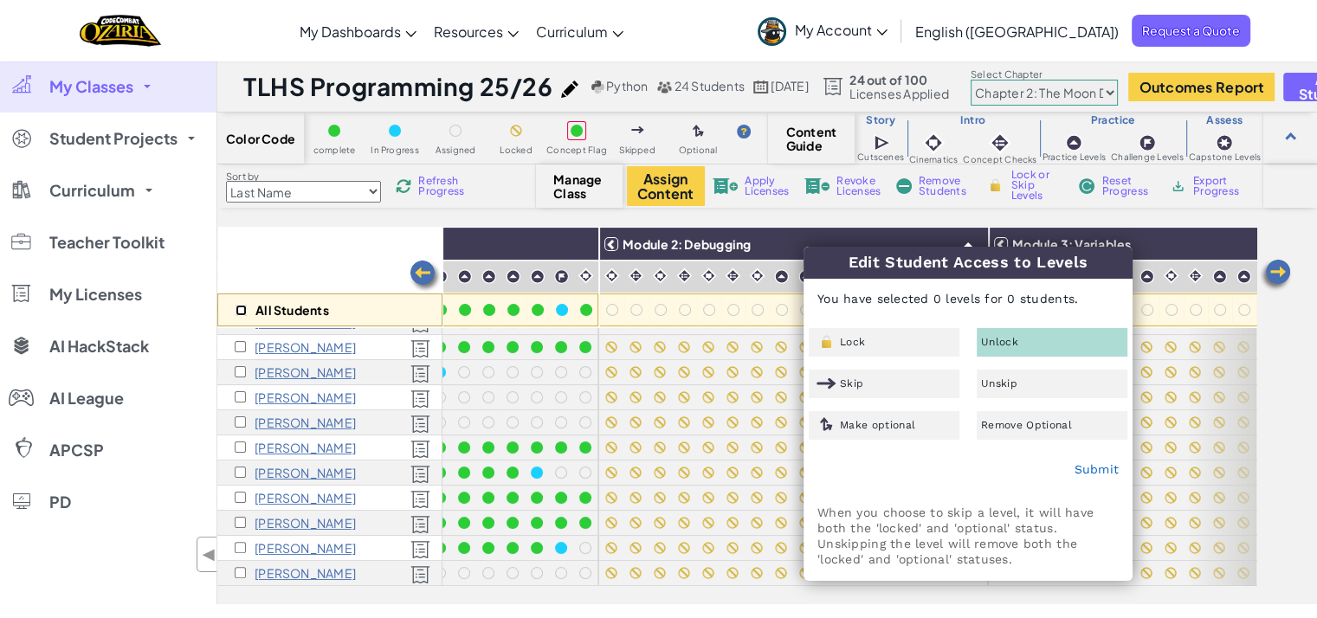
checkbox input "false"
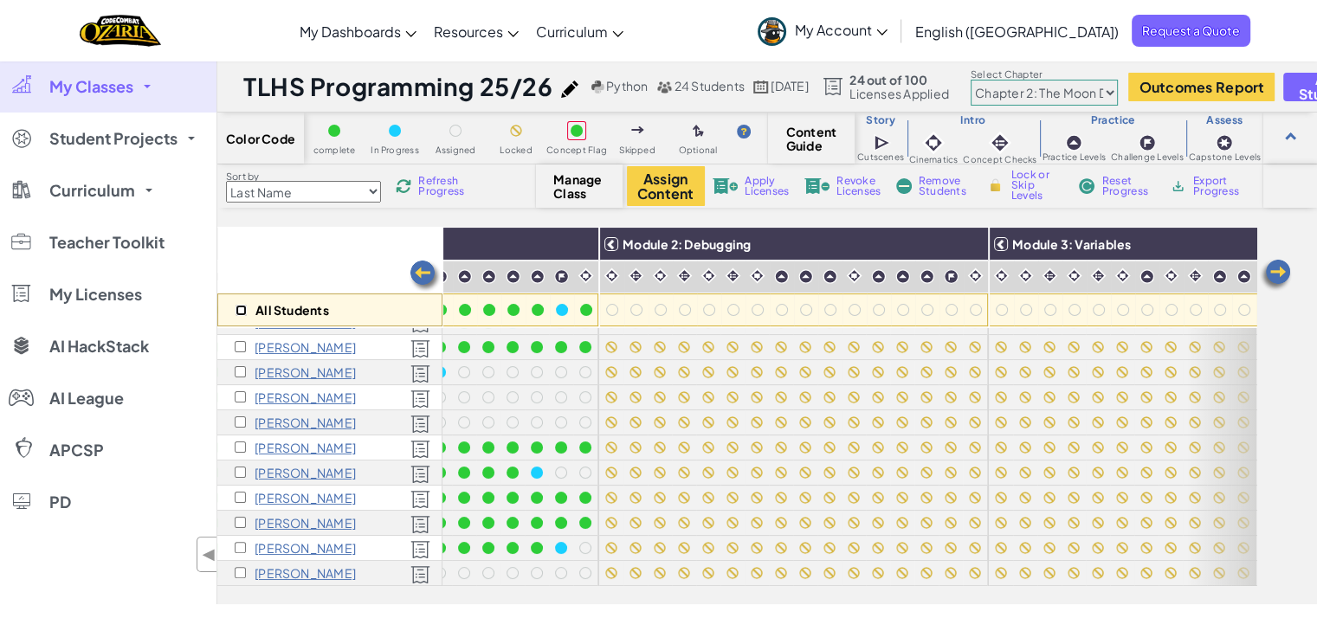
click at [242, 315] on input "checkbox" at bounding box center [241, 310] width 11 height 11
checkbox input "true"
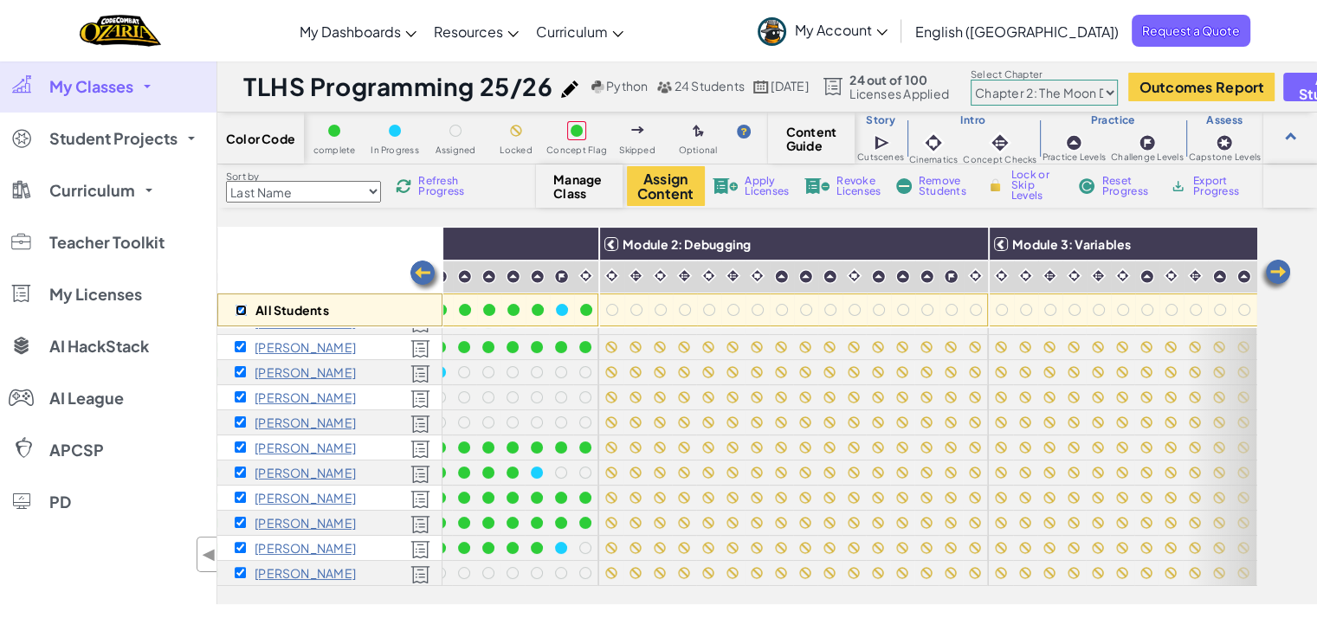
checkbox input "true"
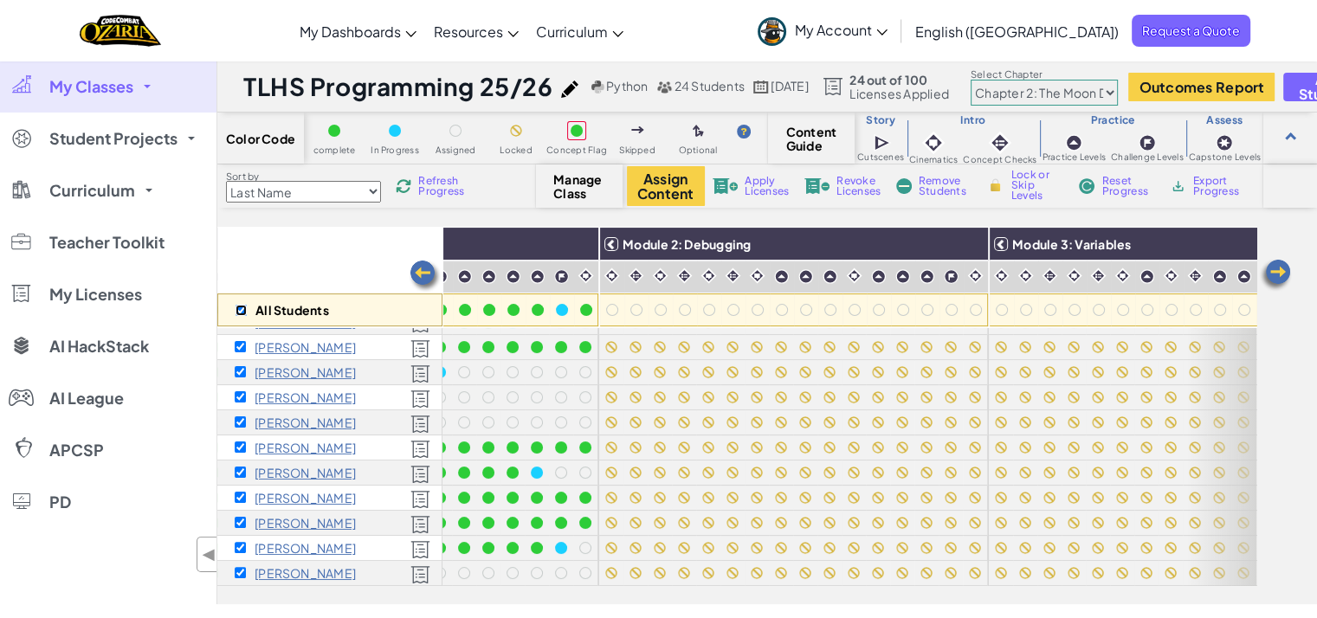
checkbox input "true"
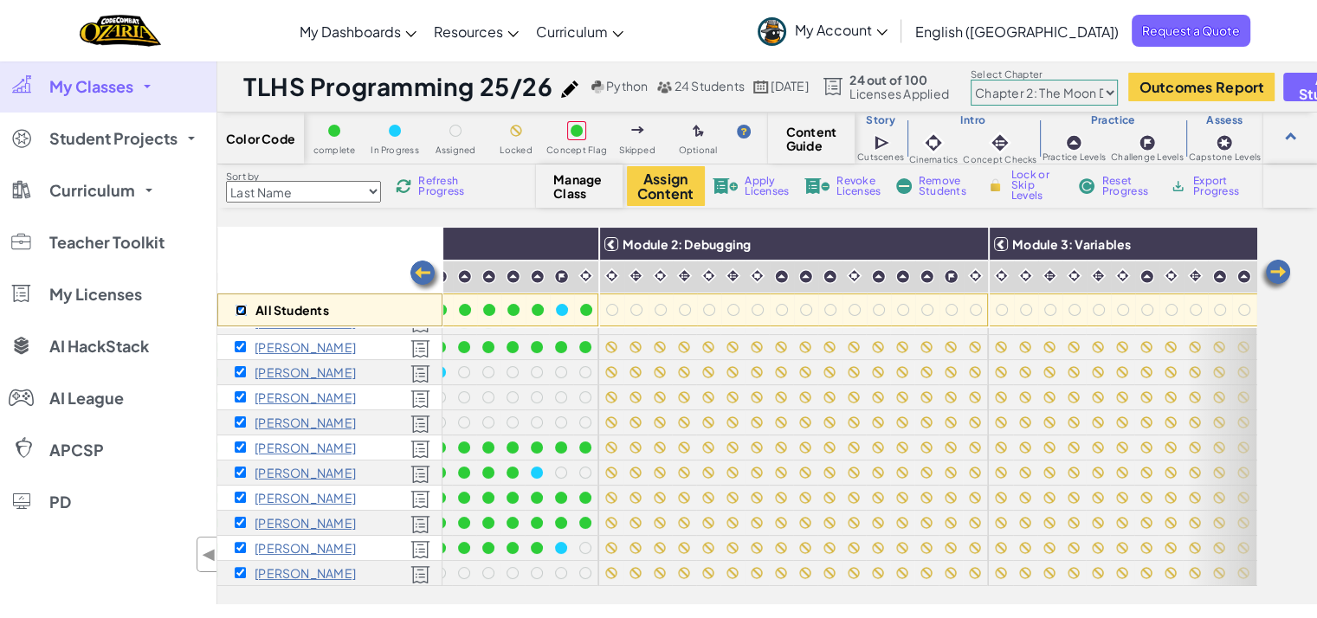
checkbox input "true"
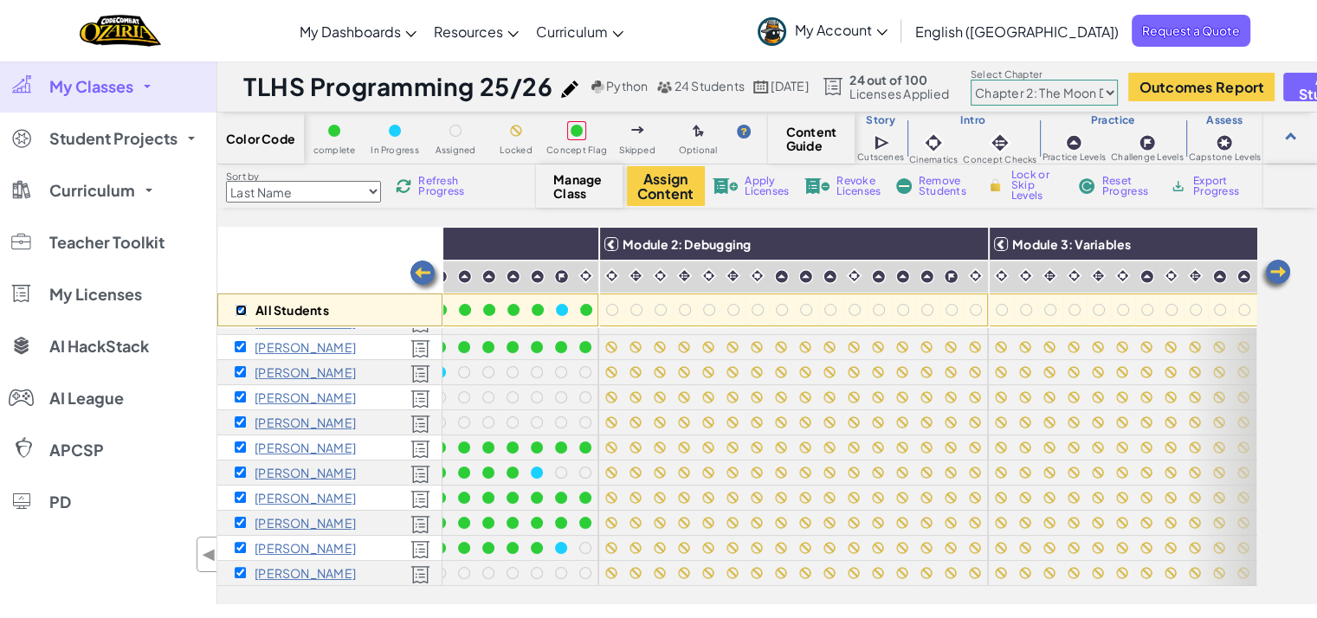
checkbox input "true"
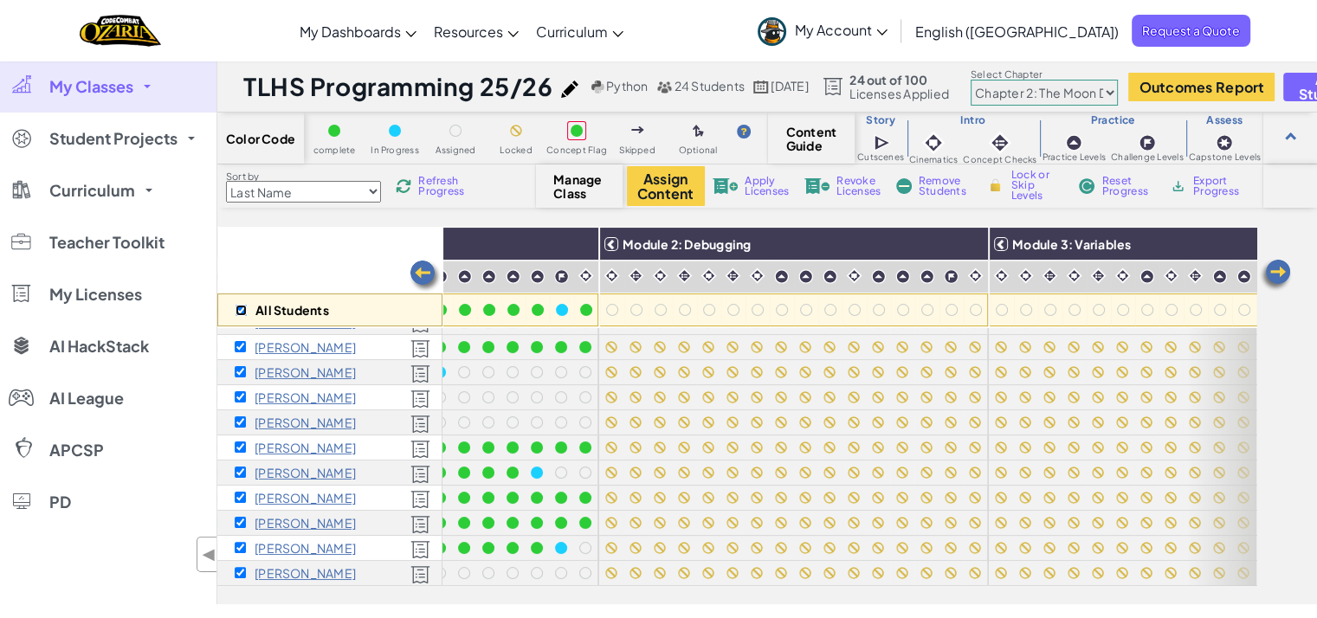
checkbox input "true"
click at [969, 245] on img at bounding box center [969, 244] width 30 height 26
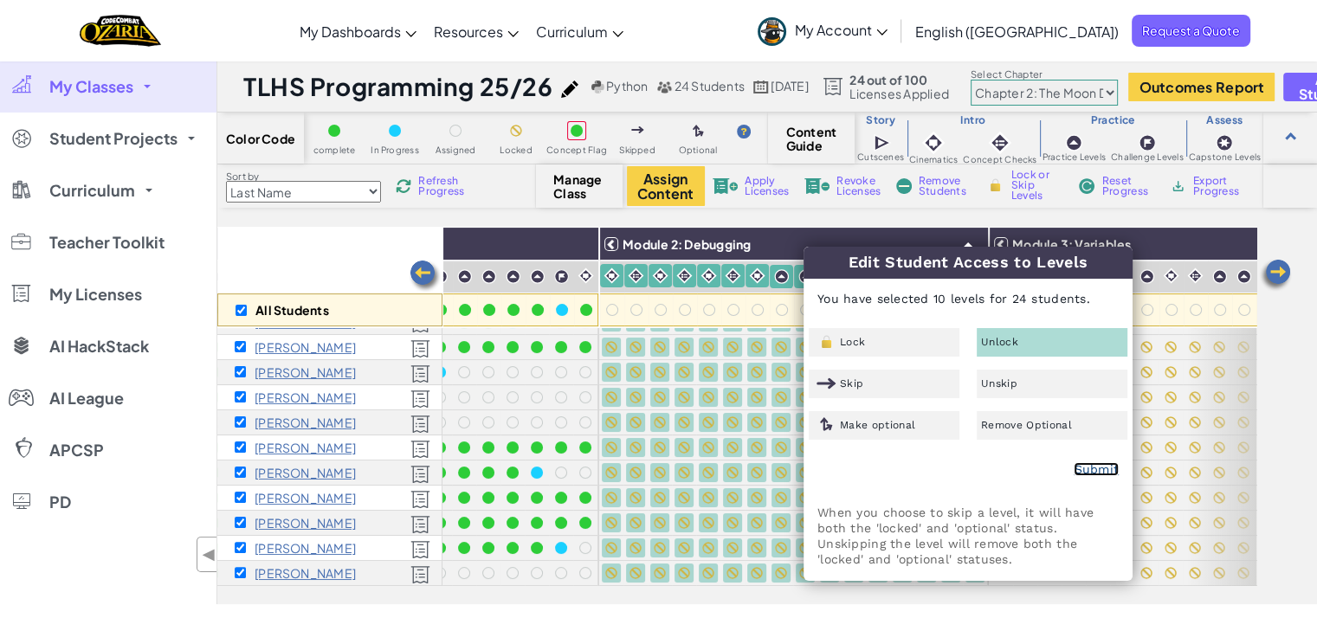
click at [1094, 467] on link "Submit" at bounding box center [1096, 469] width 45 height 14
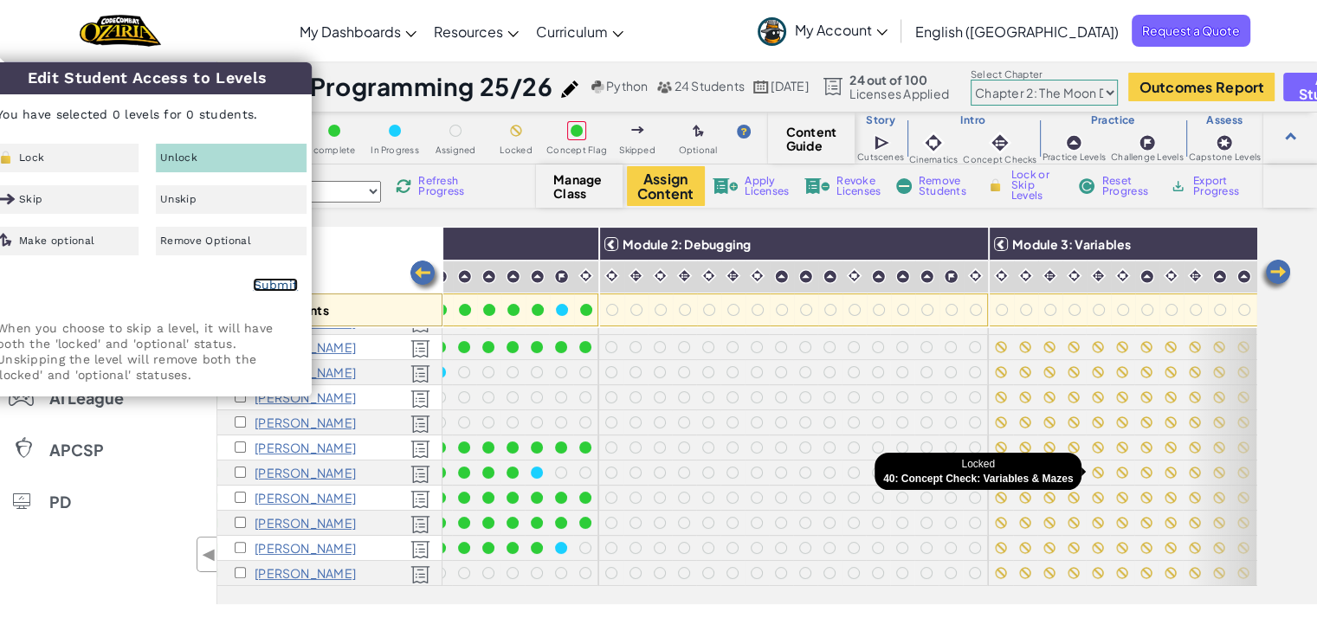
checkbox input "false"
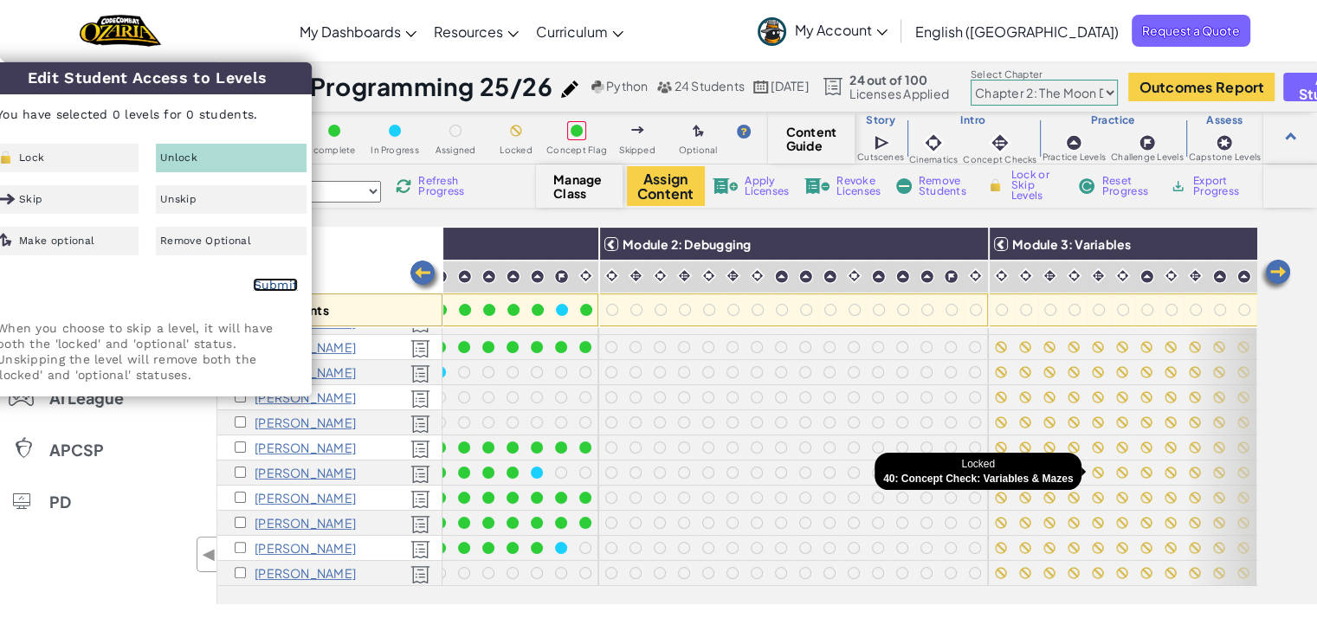
checkbox input "false"
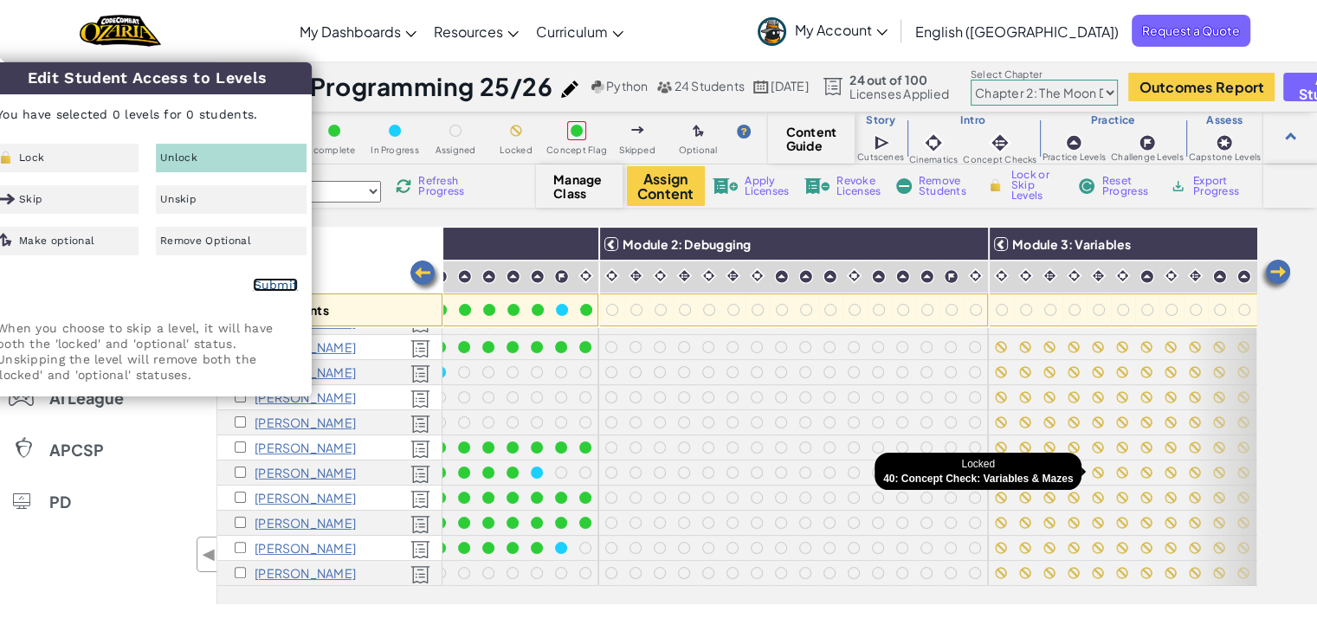
checkbox input "false"
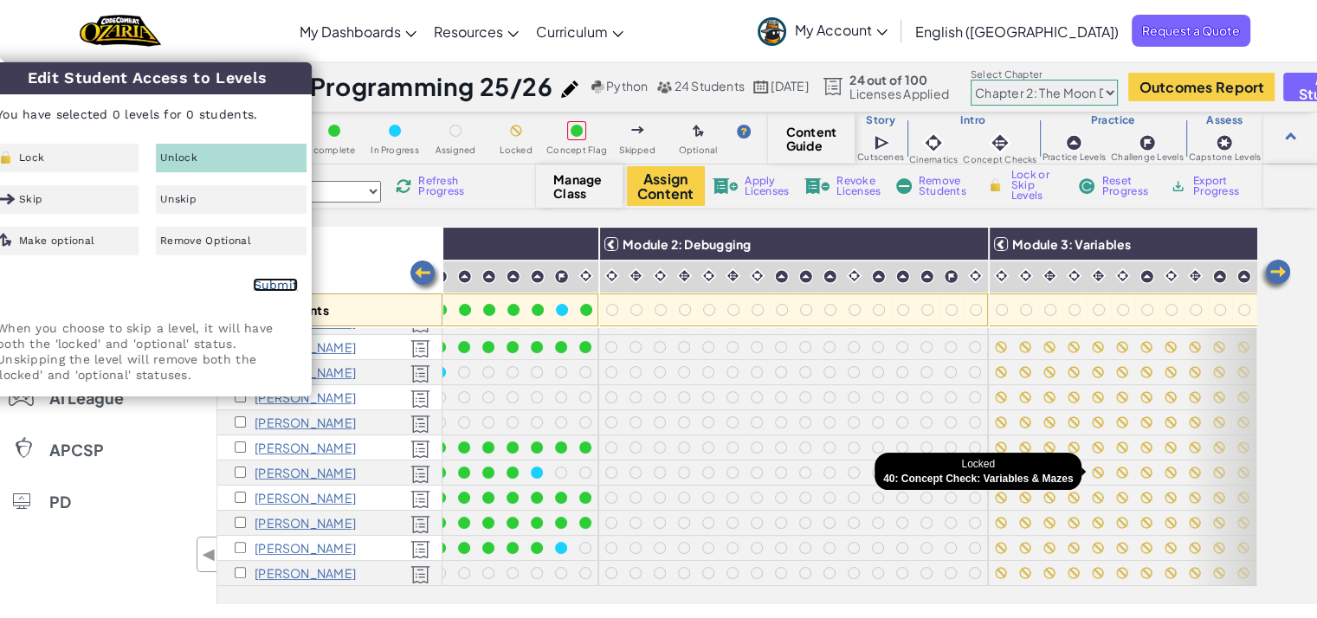
checkbox input "false"
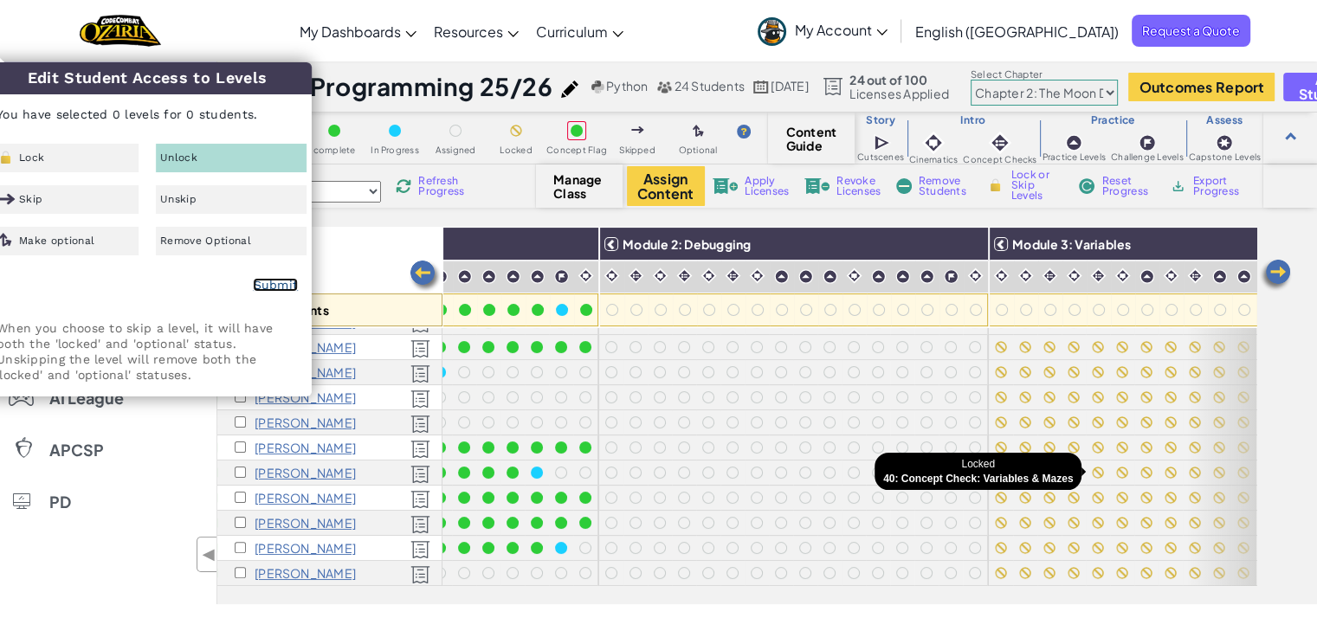
checkbox input "false"
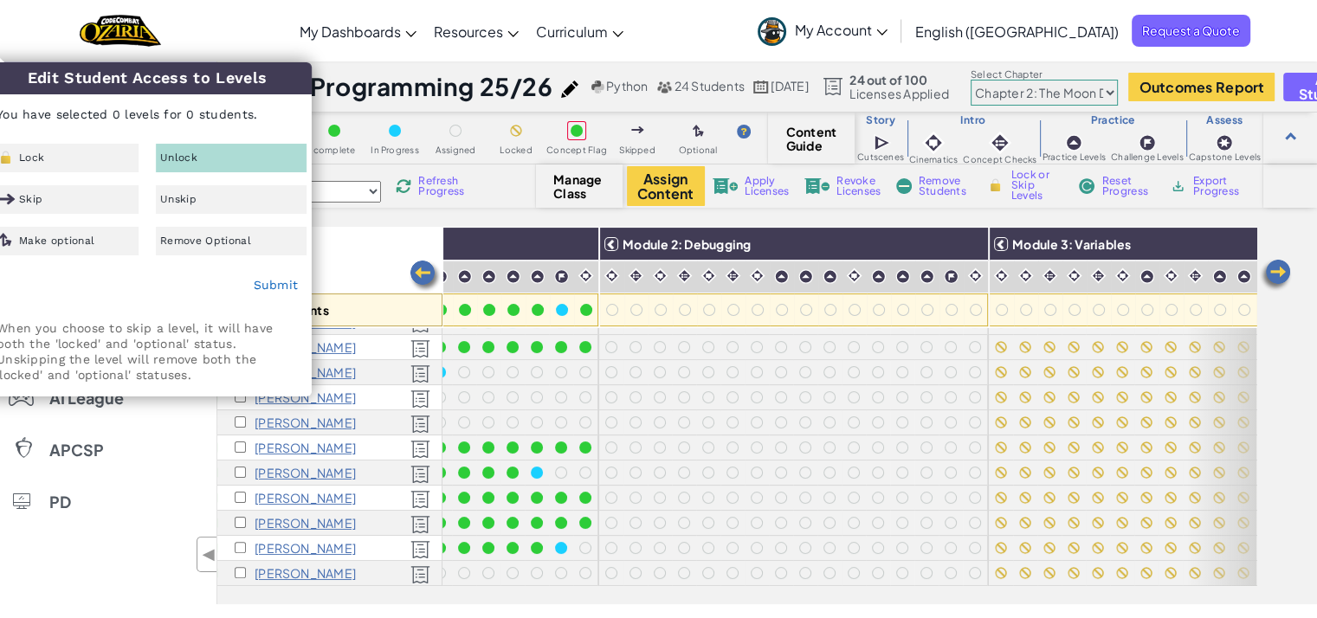
drag, startPoint x: 377, startPoint y: 236, endPoint x: 364, endPoint y: 243, distance: 14.7
click at [378, 236] on div "All Students" at bounding box center [329, 277] width 225 height 100
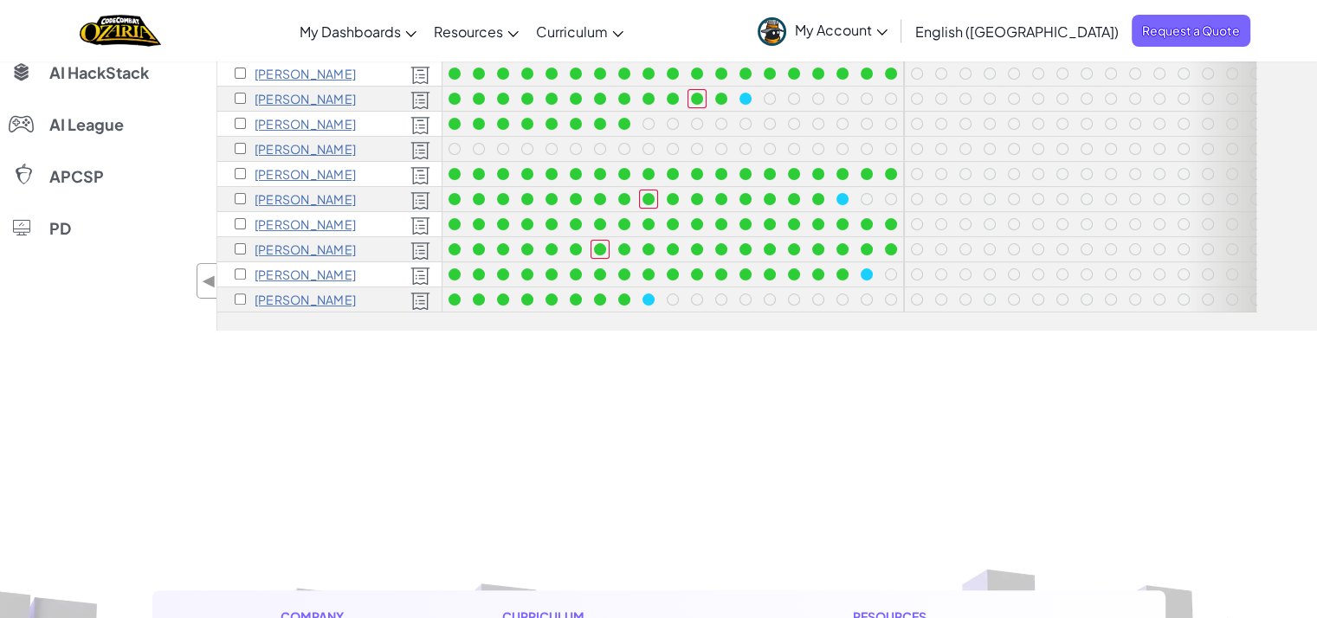
scroll to position [0, 0]
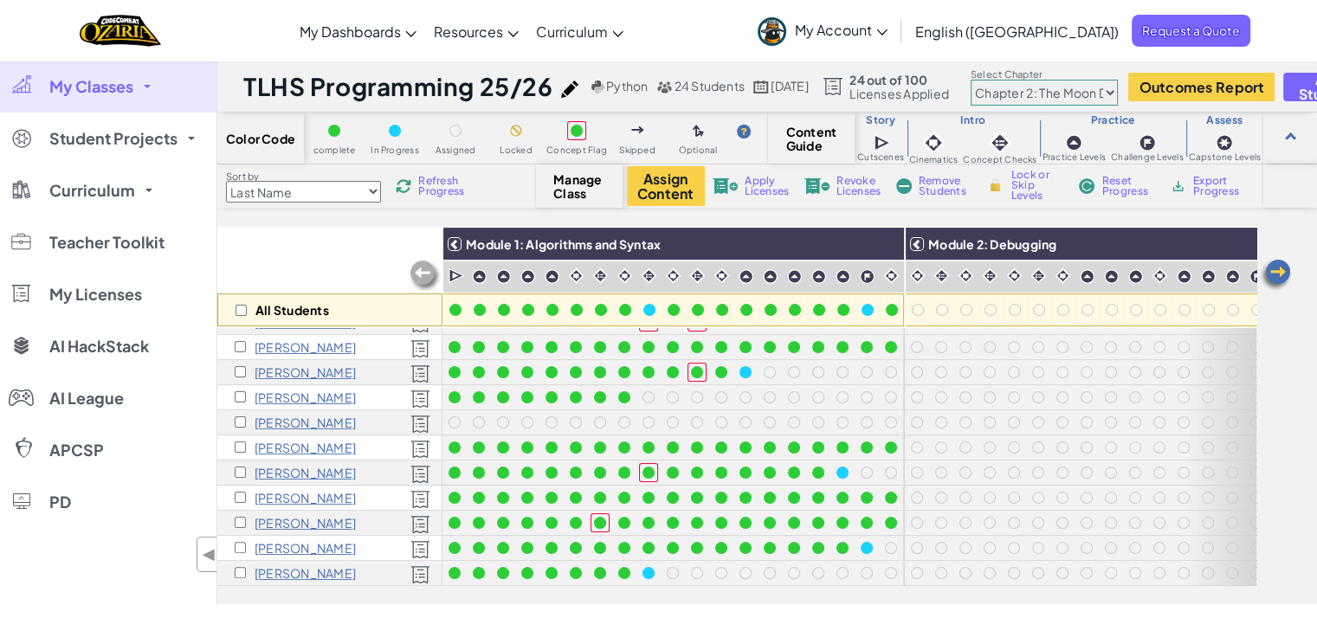
click at [736, 411] on div at bounding box center [745, 422] width 24 height 24
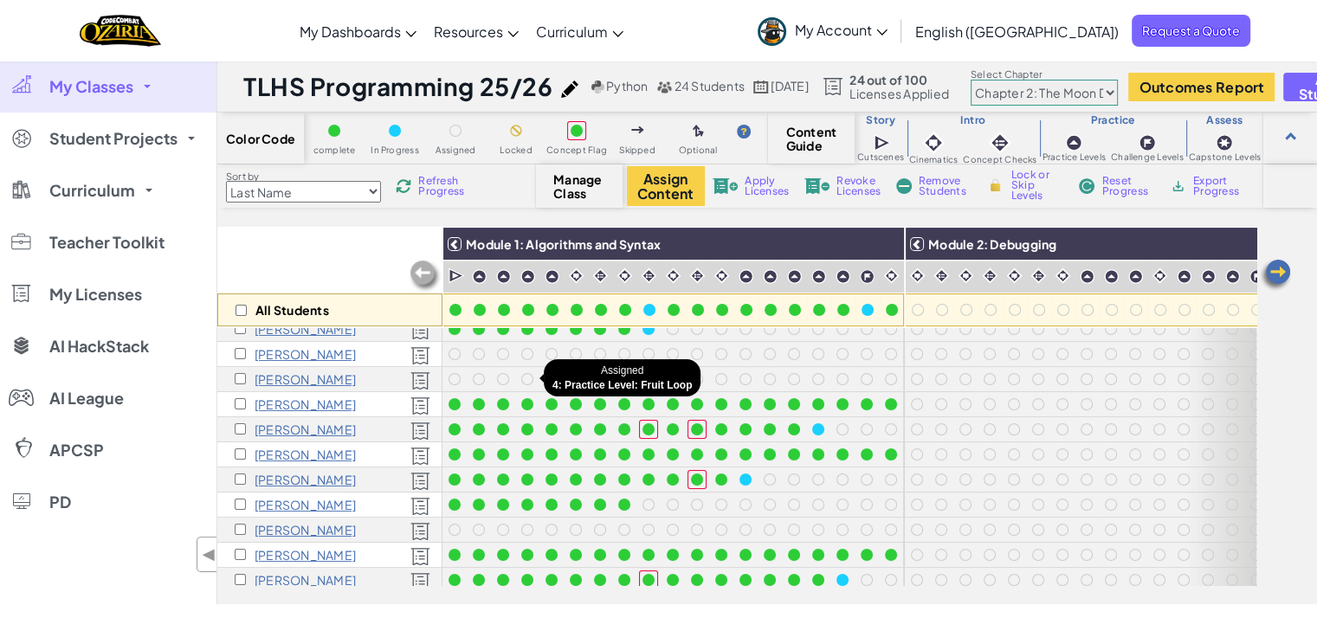
scroll to position [260, 0]
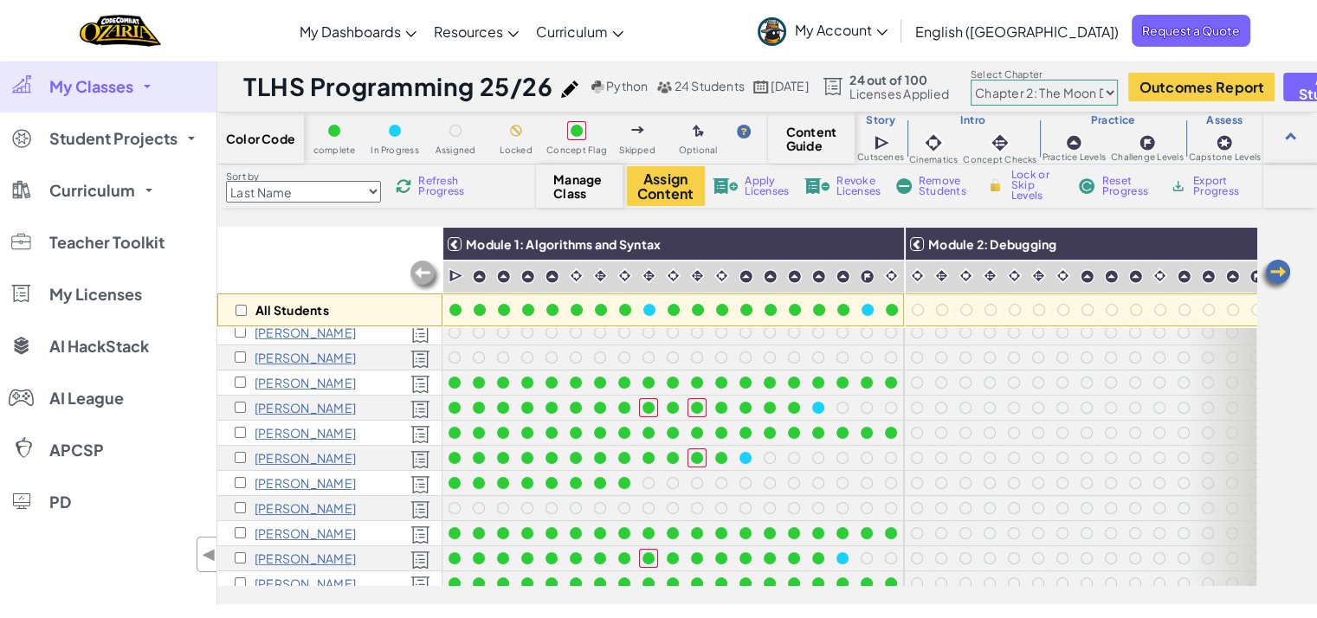
click at [428, 190] on span "Refresh Progress" at bounding box center [445, 186] width 54 height 21
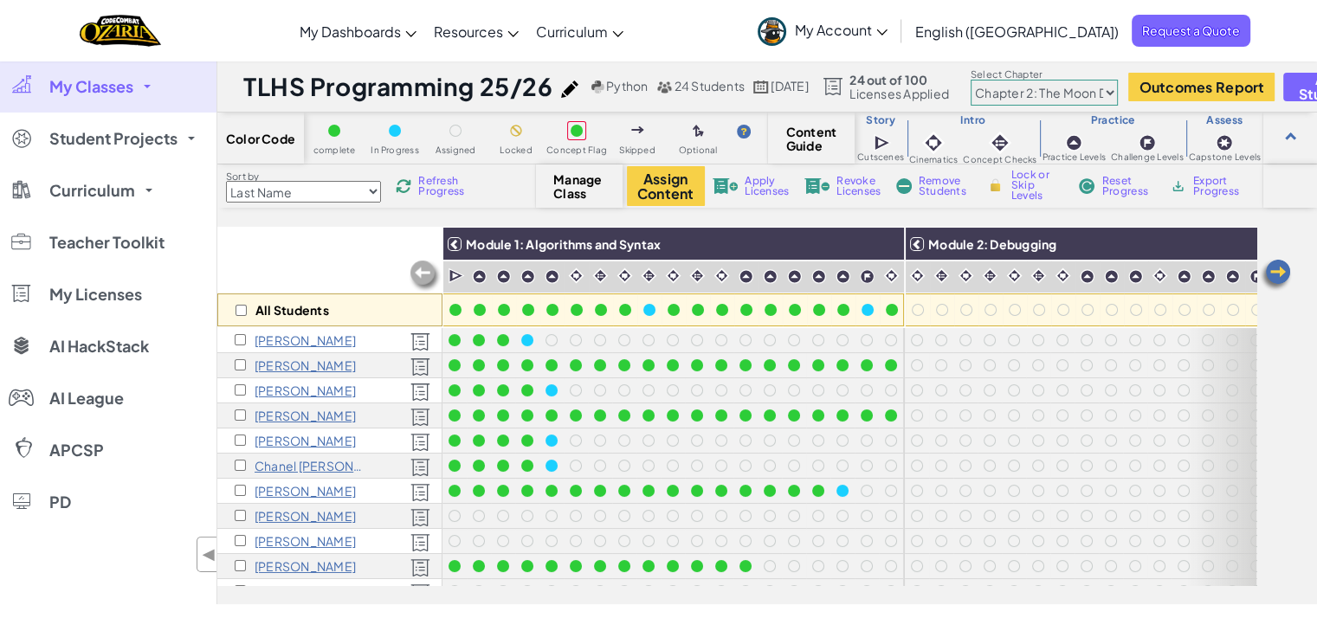
scroll to position [0, 0]
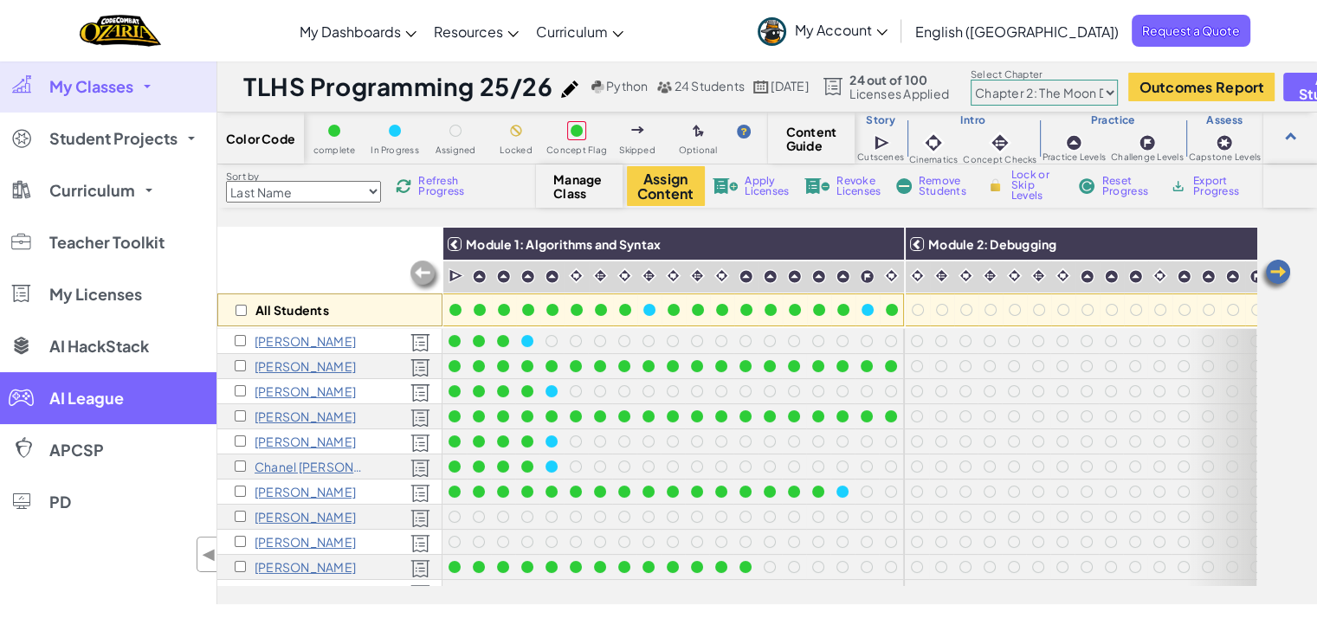
click at [68, 398] on span "AI League" at bounding box center [86, 399] width 74 height 16
